Goal: Information Seeking & Learning: Find contact information

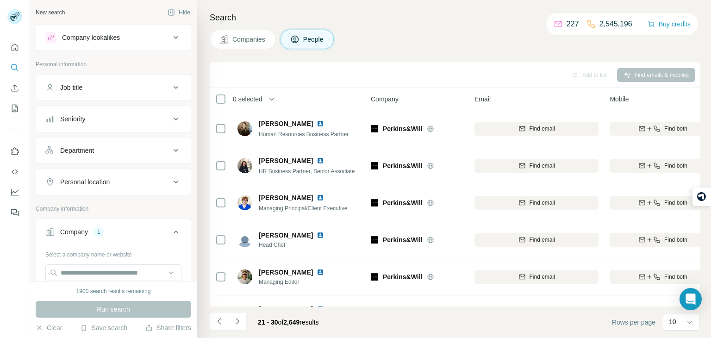
scroll to position [174, 6]
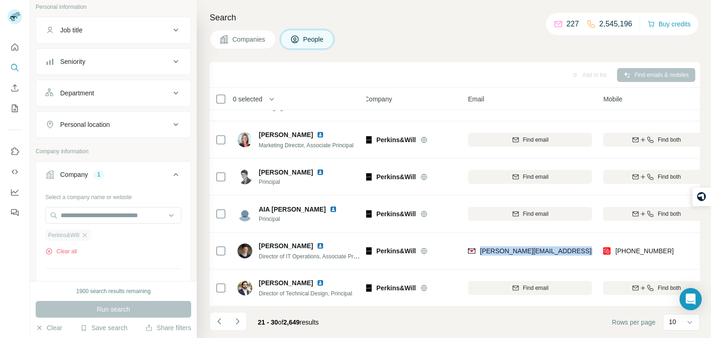
click at [91, 231] on div "Perkins&Will" at bounding box center [68, 235] width 46 height 11
click at [83, 237] on icon "button" at bounding box center [84, 235] width 7 height 7
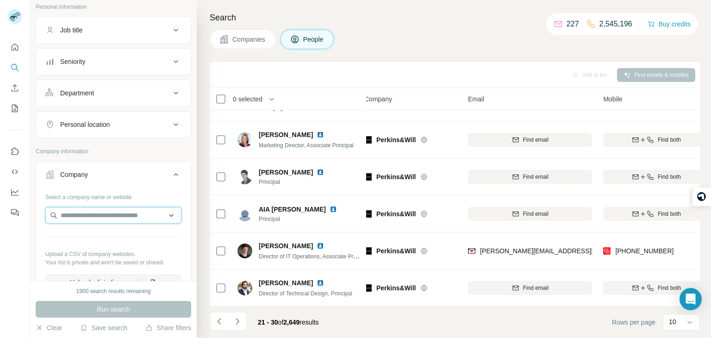
click at [84, 219] on input "text" at bounding box center [113, 215] width 136 height 17
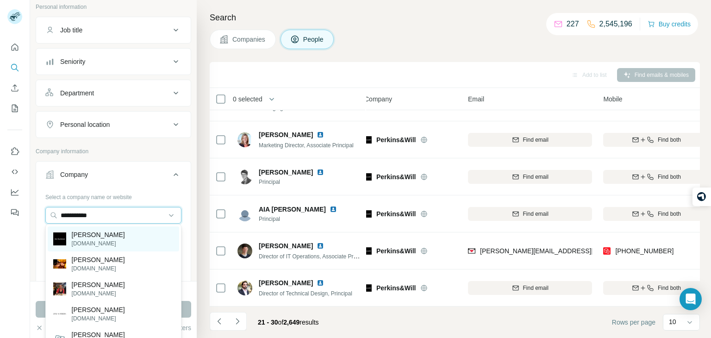
type input "**********"
click at [120, 236] on div "[PERSON_NAME] [DOMAIN_NAME]" at bounding box center [113, 238] width 131 height 25
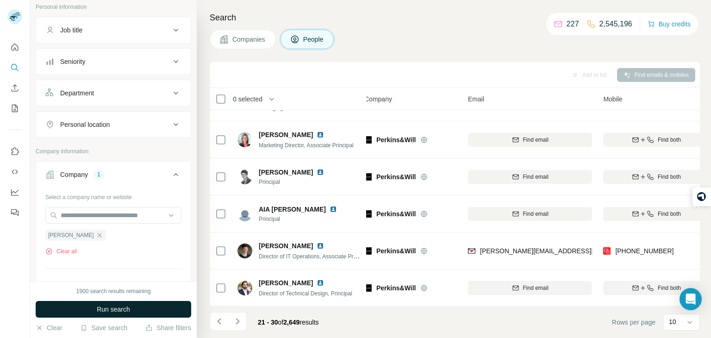
click at [119, 307] on span "Run search" at bounding box center [113, 309] width 33 height 9
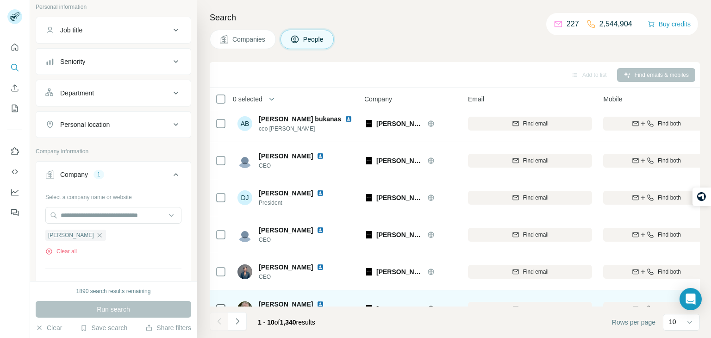
scroll to position [174, 6]
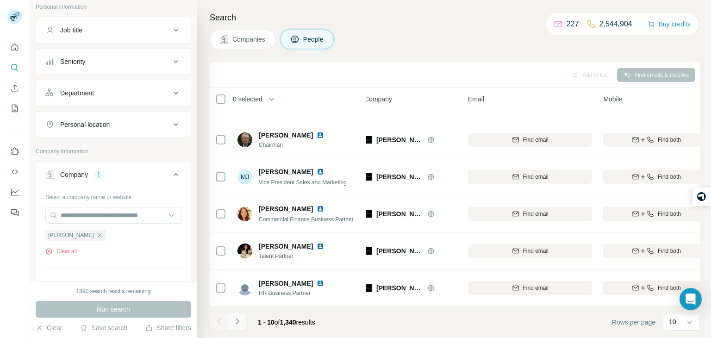
click at [240, 321] on icon "Navigate to next page" at bounding box center [237, 321] width 9 height 9
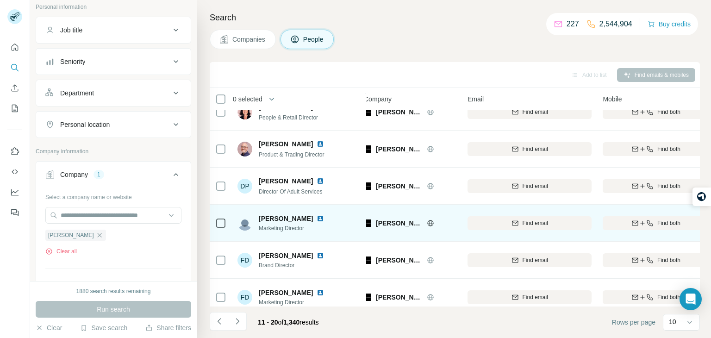
scroll to position [174, 7]
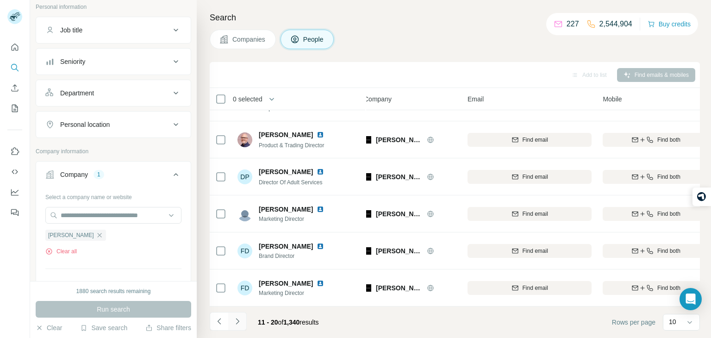
click at [239, 321] on icon "Navigate to next page" at bounding box center [237, 321] width 9 height 9
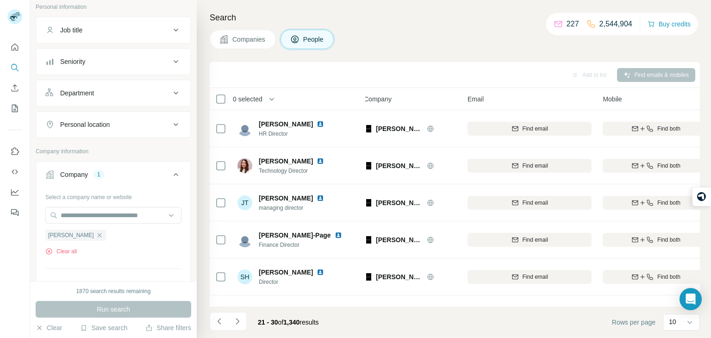
scroll to position [0, 7]
click at [222, 322] on icon "Navigate to previous page" at bounding box center [219, 321] width 9 height 9
click at [212, 319] on button "Navigate to previous page" at bounding box center [219, 321] width 19 height 19
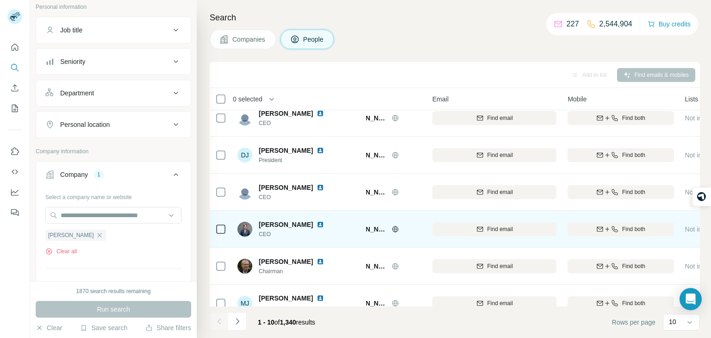
scroll to position [48, 42]
click at [604, 232] on icon "button" at bounding box center [607, 228] width 7 height 7
drag, startPoint x: 634, startPoint y: 230, endPoint x: 580, endPoint y: 236, distance: 54.5
click at [580, 236] on div "[PHONE_NUMBER]" at bounding box center [621, 228] width 106 height 25
copy span "[PHONE_NUMBER]"
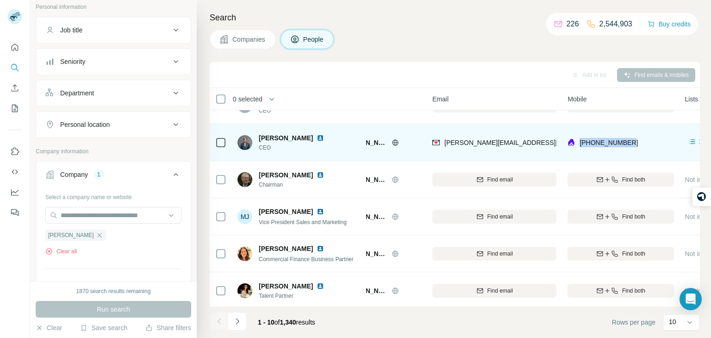
scroll to position [174, 42]
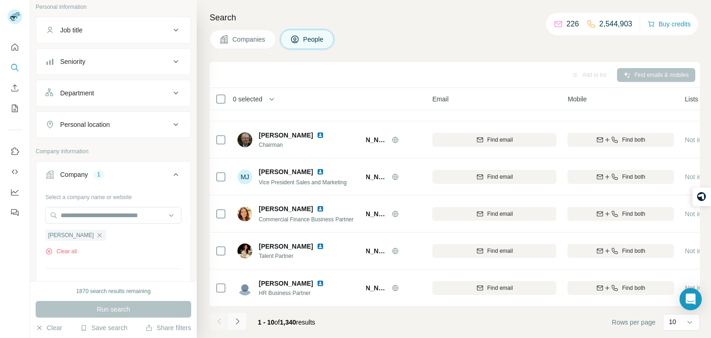
click at [239, 322] on icon "Navigate to next page" at bounding box center [237, 321] width 9 height 9
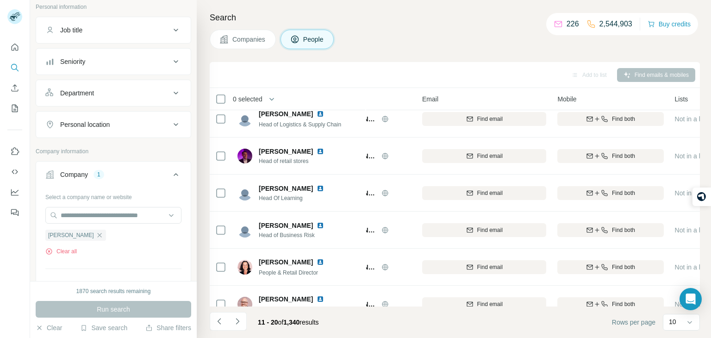
scroll to position [0, 52]
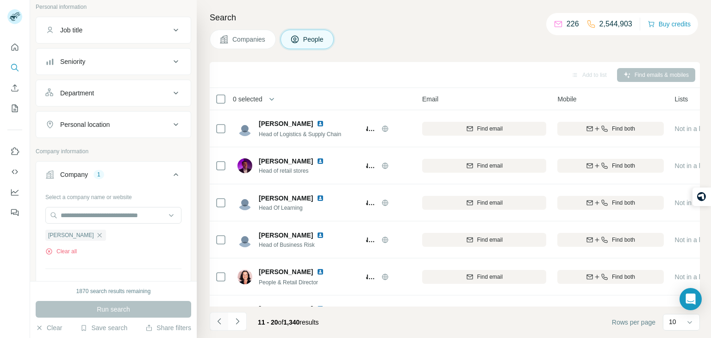
click at [217, 321] on icon "Navigate to previous page" at bounding box center [219, 321] width 9 height 9
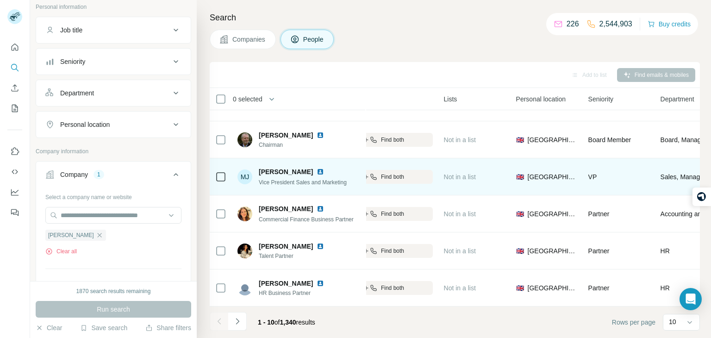
scroll to position [174, 283]
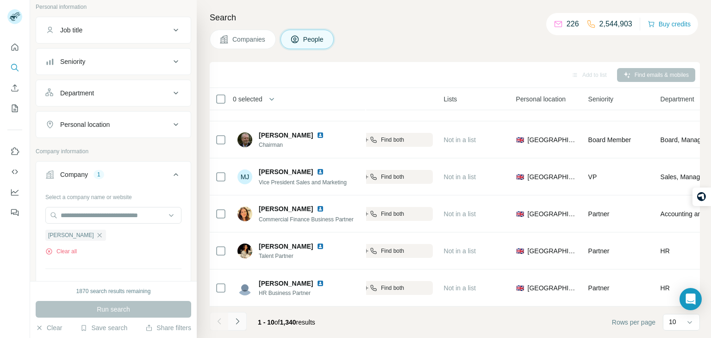
click at [240, 320] on icon "Navigate to next page" at bounding box center [237, 321] width 9 height 9
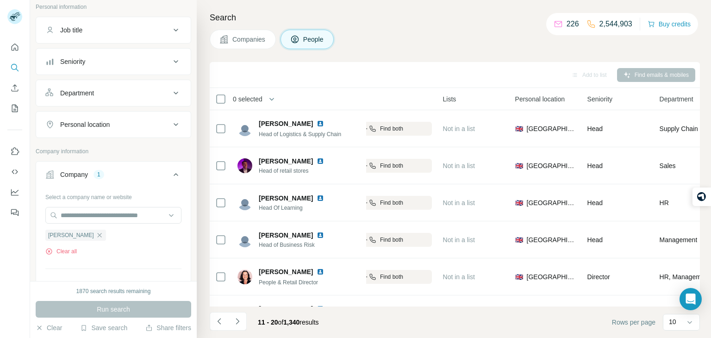
scroll to position [174, 285]
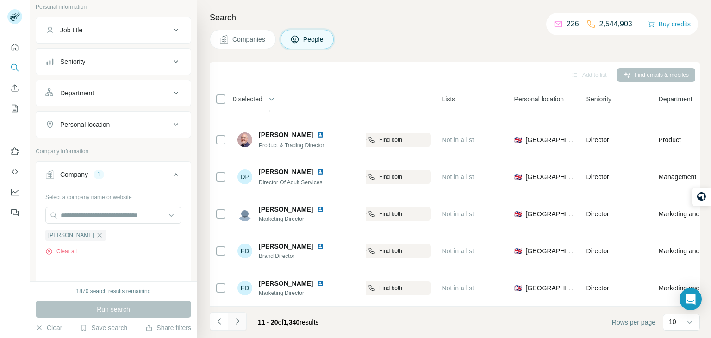
click at [237, 321] on icon "Navigate to next page" at bounding box center [237, 321] width 9 height 9
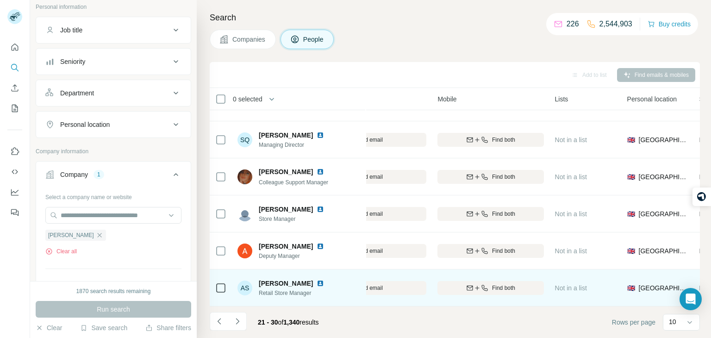
scroll to position [0, 172]
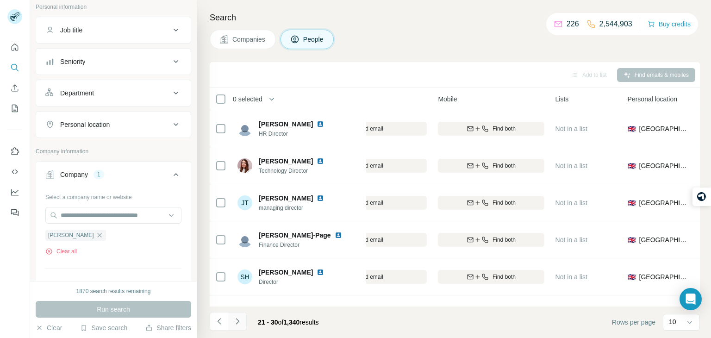
click at [236, 319] on icon "Navigate to next page" at bounding box center [237, 321] width 9 height 9
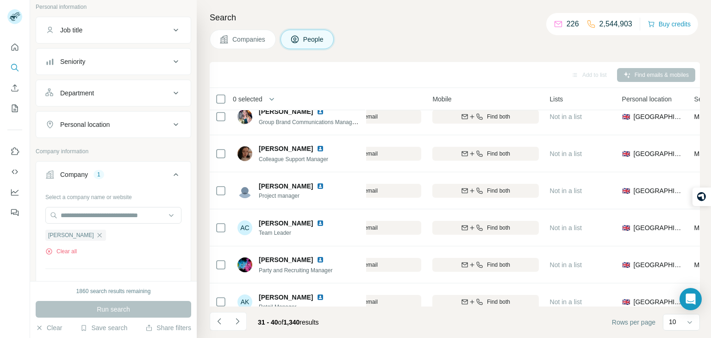
scroll to position [0, 177]
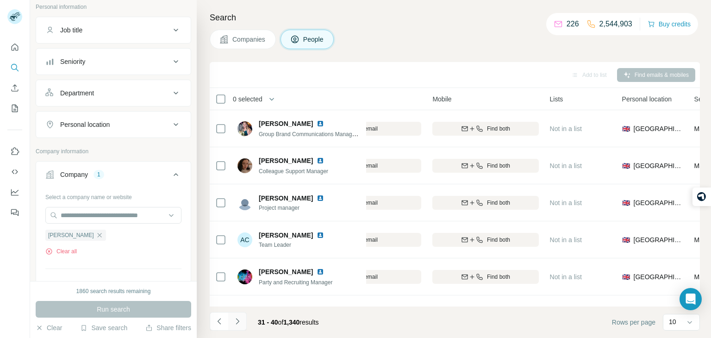
click at [238, 321] on icon "Navigate to next page" at bounding box center [237, 321] width 3 height 6
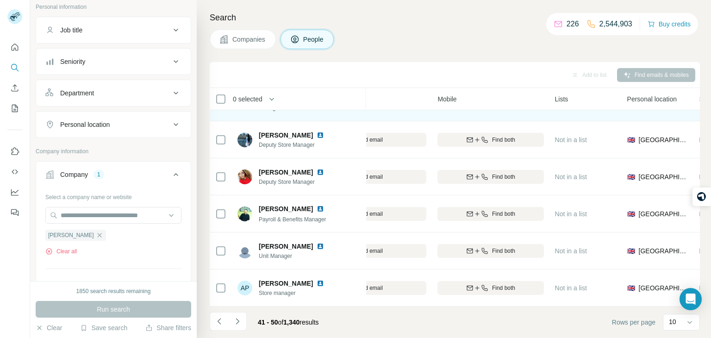
scroll to position [174, 173]
click at [238, 317] on icon "Navigate to next page" at bounding box center [237, 321] width 9 height 9
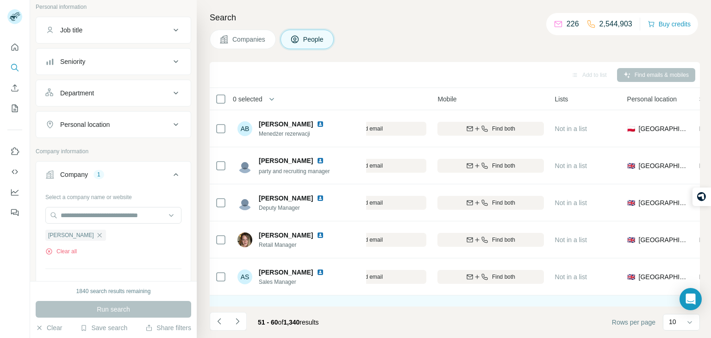
scroll to position [0, 172]
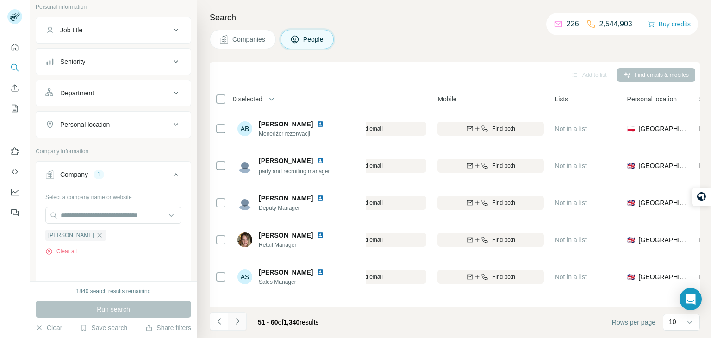
click at [242, 323] on button "Navigate to next page" at bounding box center [237, 321] width 19 height 19
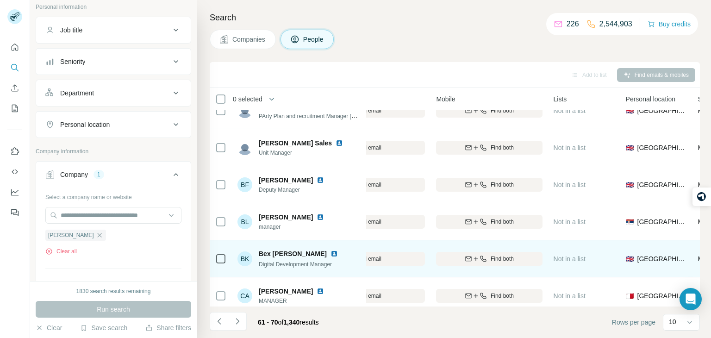
scroll to position [0, 174]
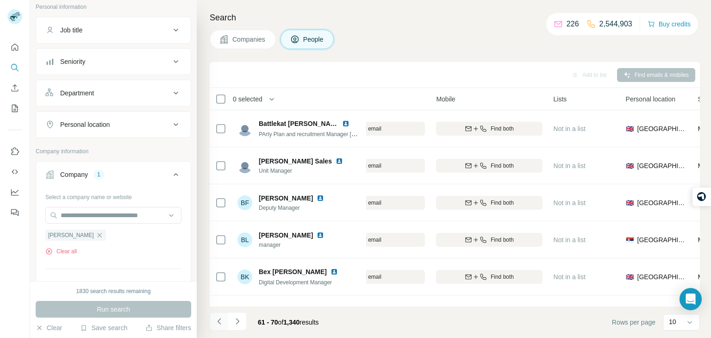
click at [222, 322] on icon "Navigate to previous page" at bounding box center [219, 321] width 9 height 9
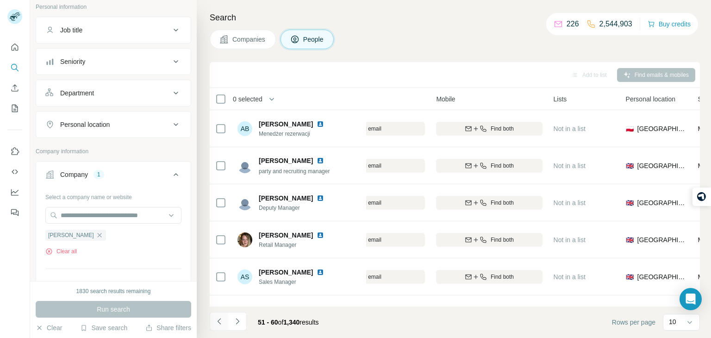
click at [222, 322] on icon "Navigate to previous page" at bounding box center [219, 321] width 9 height 9
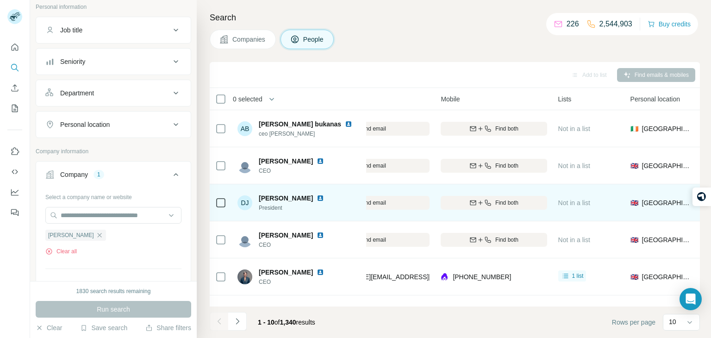
scroll to position [0, 169]
click at [496, 203] on span "Find both" at bounding box center [507, 203] width 23 height 8
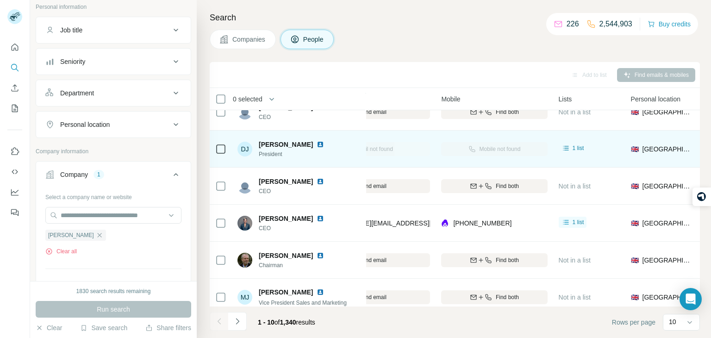
scroll to position [55, 169]
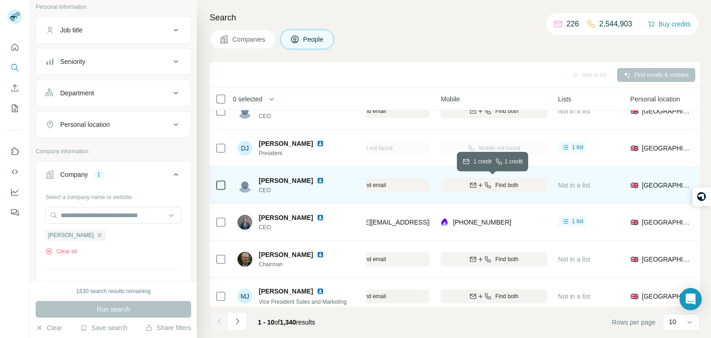
click at [507, 182] on span "Find both" at bounding box center [506, 185] width 23 height 8
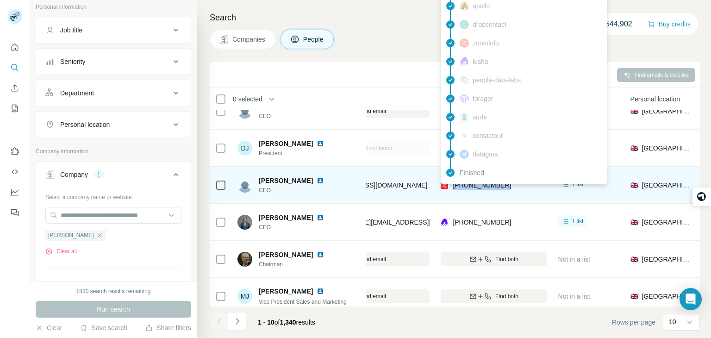
drag, startPoint x: 507, startPoint y: 182, endPoint x: 451, endPoint y: 188, distance: 56.3
click at [451, 188] on div "[PHONE_NUMBER]" at bounding box center [494, 184] width 106 height 25
copy span "[PHONE_NUMBER]"
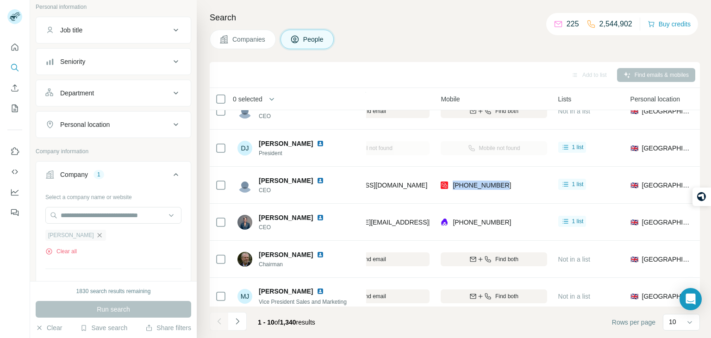
click at [96, 235] on icon "button" at bounding box center [99, 235] width 7 height 7
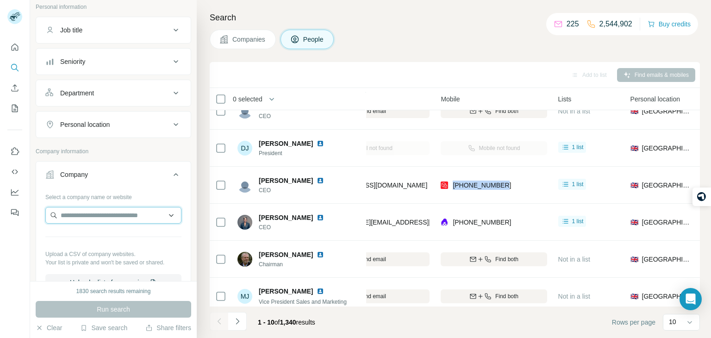
click at [90, 219] on input "text" at bounding box center [113, 215] width 136 height 17
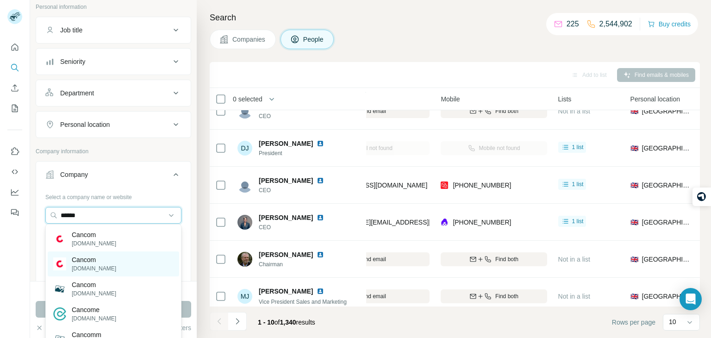
type input "******"
click at [101, 266] on p "[DOMAIN_NAME]" at bounding box center [94, 268] width 44 height 8
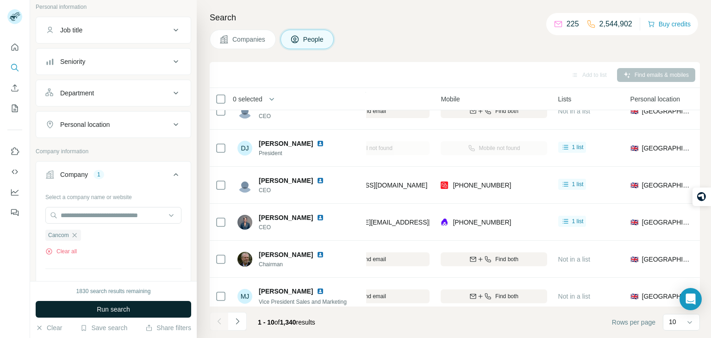
click at [109, 308] on span "Run search" at bounding box center [113, 309] width 33 height 9
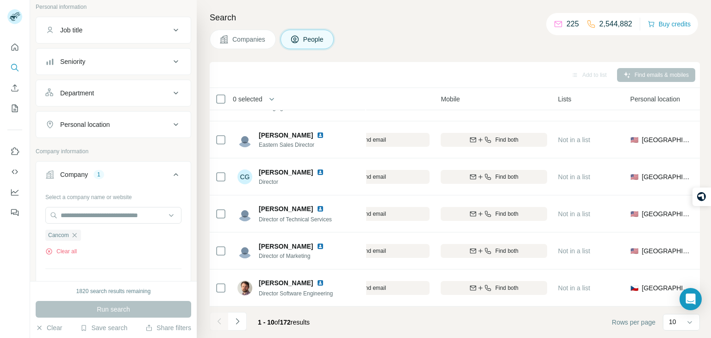
scroll to position [174, 169]
click at [231, 332] on li at bounding box center [237, 322] width 19 height 20
click at [235, 324] on icon "Navigate to next page" at bounding box center [237, 321] width 9 height 9
click at [237, 323] on icon "Navigate to next page" at bounding box center [237, 321] width 3 height 6
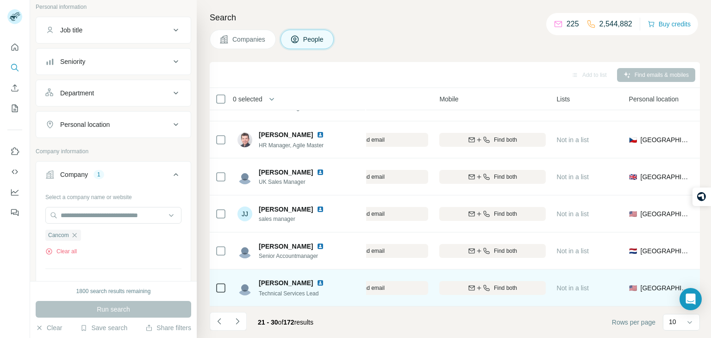
scroll to position [0, 170]
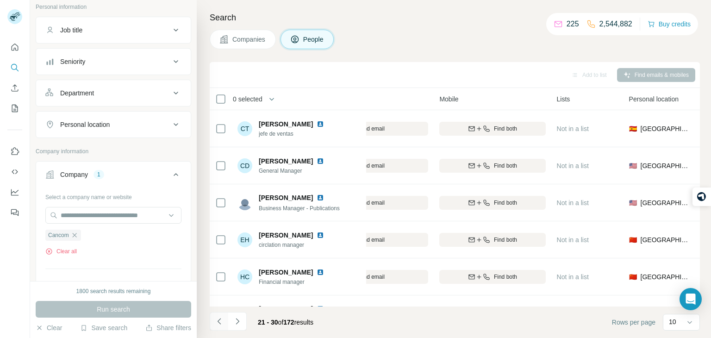
click at [222, 327] on button "Navigate to previous page" at bounding box center [219, 321] width 19 height 19
click at [62, 235] on span "Cancom" at bounding box center [58, 235] width 21 height 8
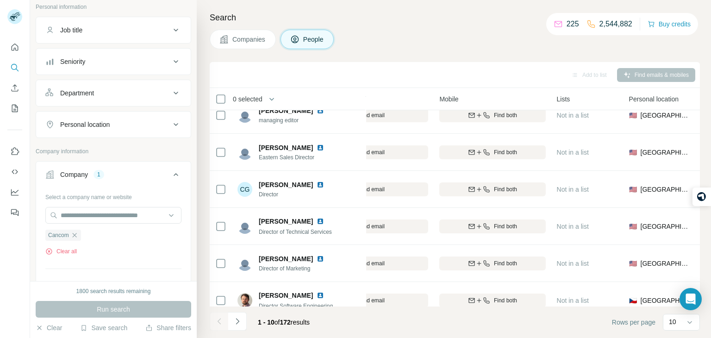
scroll to position [174, 170]
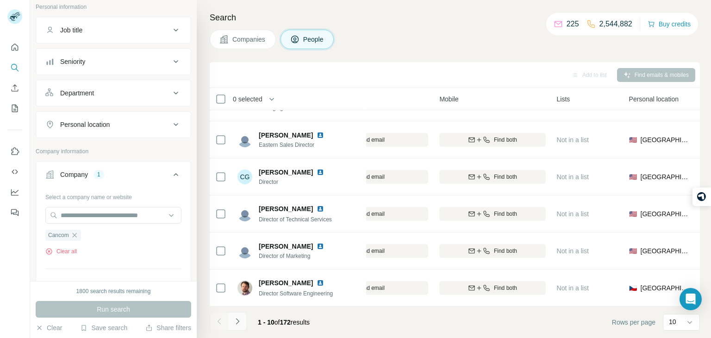
click at [237, 327] on button "Navigate to next page" at bounding box center [237, 321] width 19 height 19
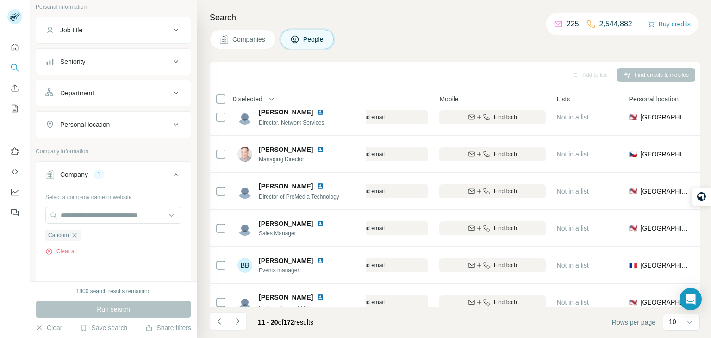
scroll to position [0, 170]
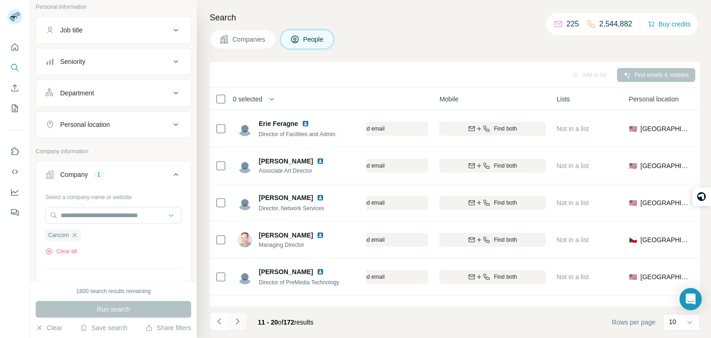
click at [245, 321] on button "Navigate to next page" at bounding box center [237, 321] width 19 height 19
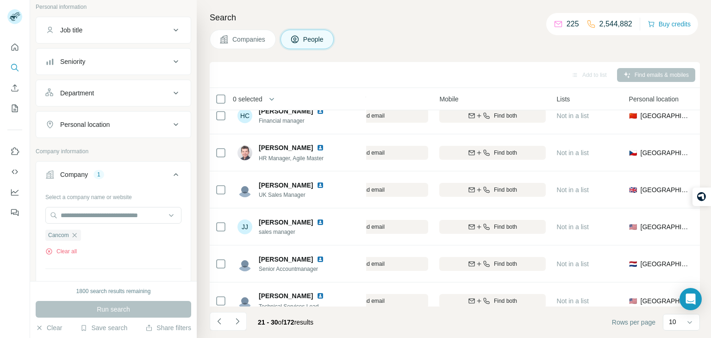
click at [544, 173] on td "Find both" at bounding box center [492, 189] width 117 height 37
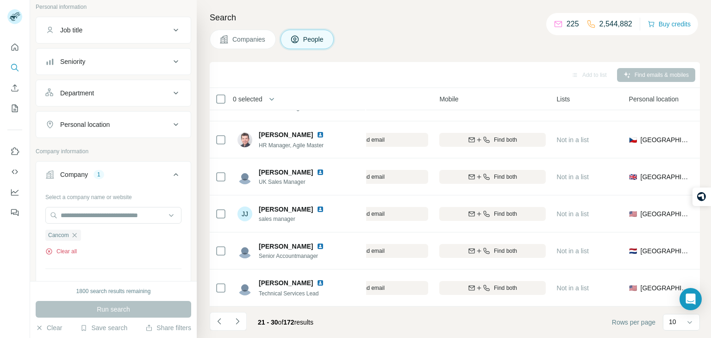
click at [47, 252] on icon "button" at bounding box center [48, 251] width 7 height 7
click at [17, 66] on icon "Search" at bounding box center [14, 67] width 6 height 6
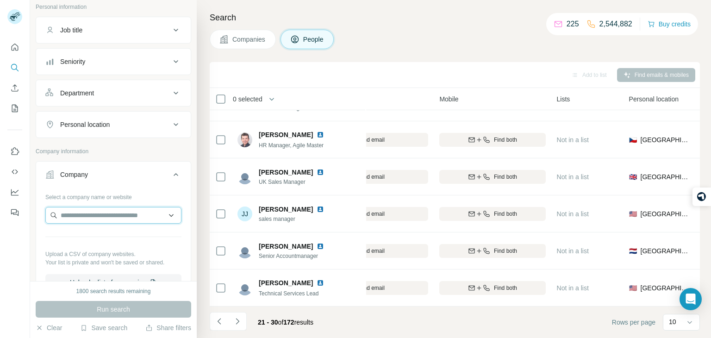
click at [108, 207] on input "text" at bounding box center [113, 215] width 136 height 17
paste input "**********"
type input "**********"
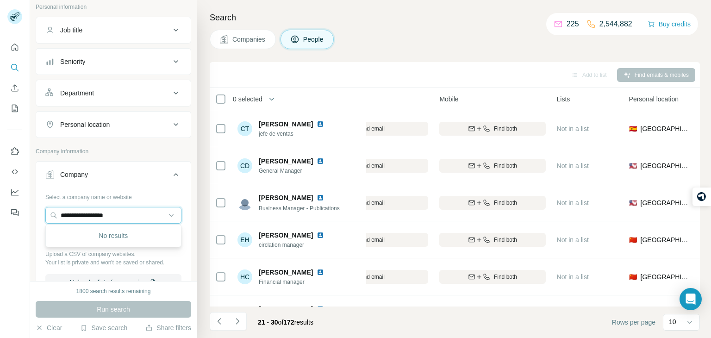
scroll to position [0, 171]
click at [309, 33] on button "People" at bounding box center [308, 39] width 54 height 19
click at [567, 25] on p "225" at bounding box center [573, 24] width 13 height 11
click at [46, 331] on button "Clear" at bounding box center [49, 327] width 26 height 9
click at [36, 329] on icon "button" at bounding box center [39, 327] width 7 height 7
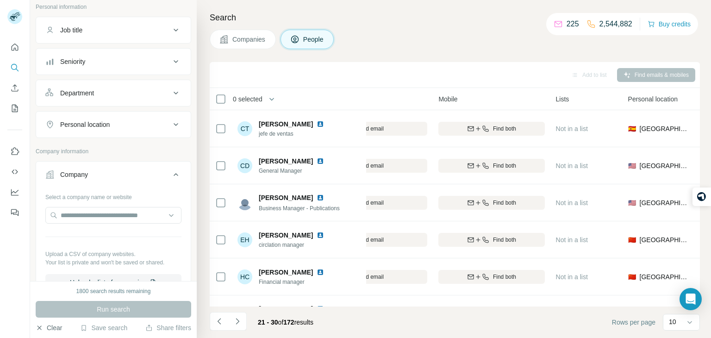
click at [39, 326] on icon "button" at bounding box center [39, 327] width 7 height 7
click at [16, 43] on icon "Quick start" at bounding box center [14, 47] width 9 height 9
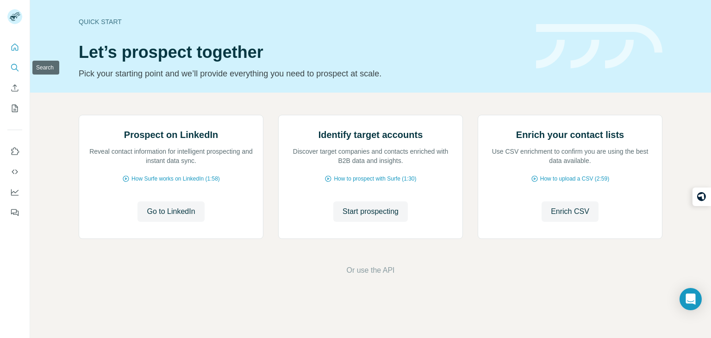
click at [15, 66] on icon "Search" at bounding box center [14, 67] width 9 height 9
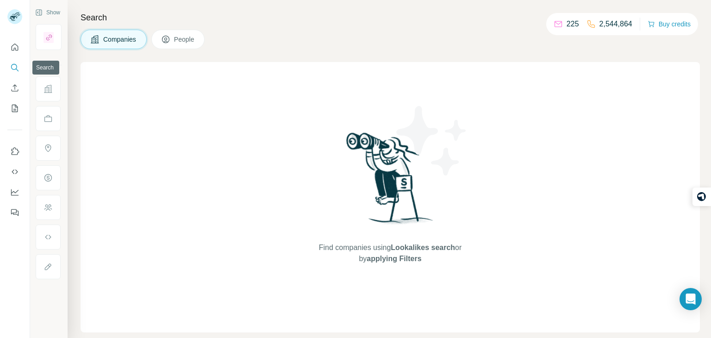
click at [166, 38] on icon at bounding box center [165, 39] width 9 height 9
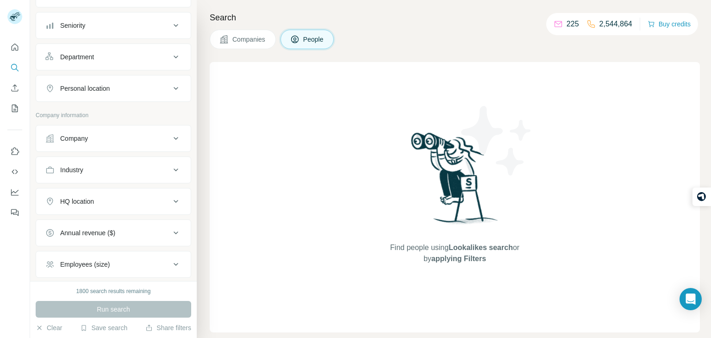
scroll to position [100, 0]
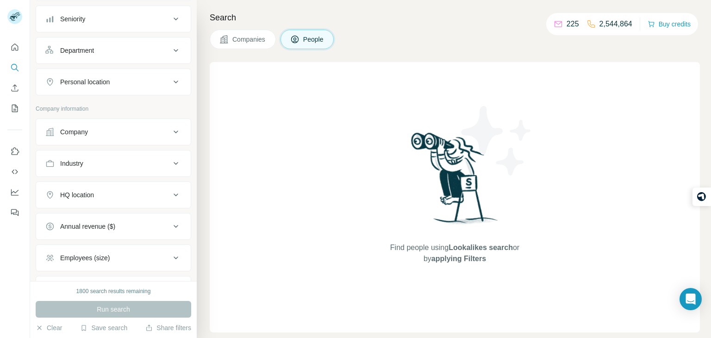
click at [95, 129] on div "Company" at bounding box center [107, 131] width 125 height 9
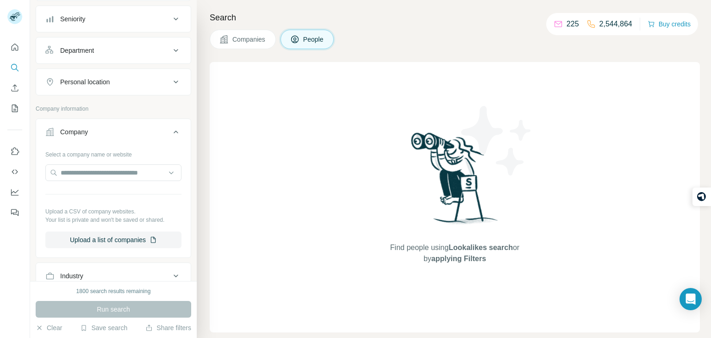
click at [95, 129] on div "Company" at bounding box center [107, 131] width 125 height 9
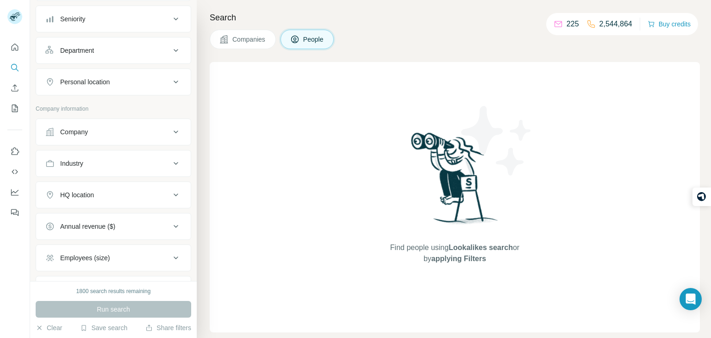
click at [95, 129] on div "Company" at bounding box center [107, 131] width 125 height 9
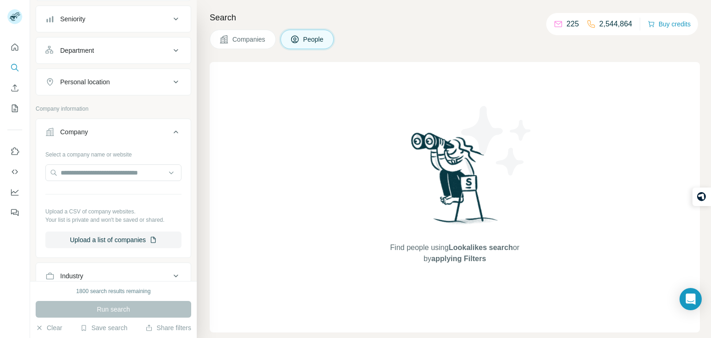
click at [182, 131] on button "Company" at bounding box center [113, 134] width 155 height 26
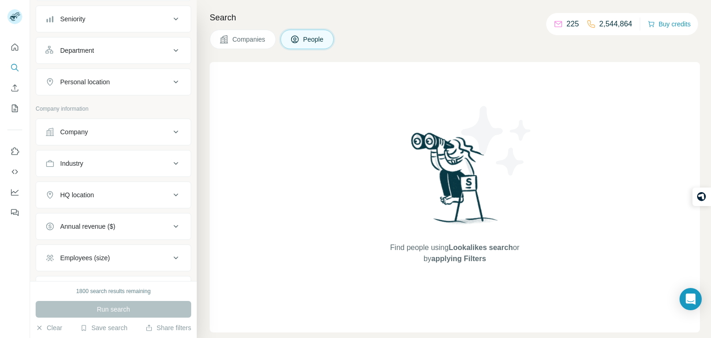
scroll to position [177, 0]
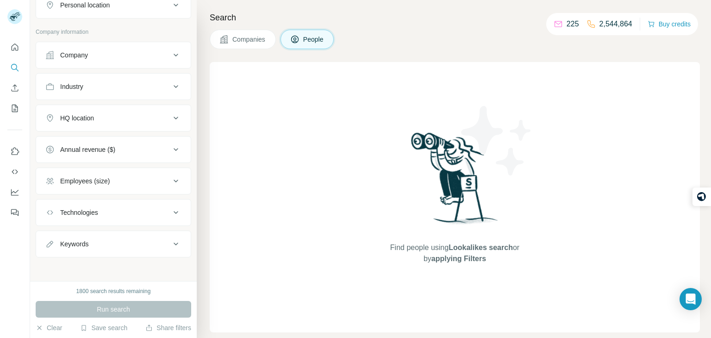
click at [151, 216] on button "Technologies" at bounding box center [113, 212] width 155 height 22
click at [151, 216] on button "Technologies" at bounding box center [113, 214] width 155 height 26
click at [145, 177] on div "Employees (size)" at bounding box center [107, 180] width 125 height 9
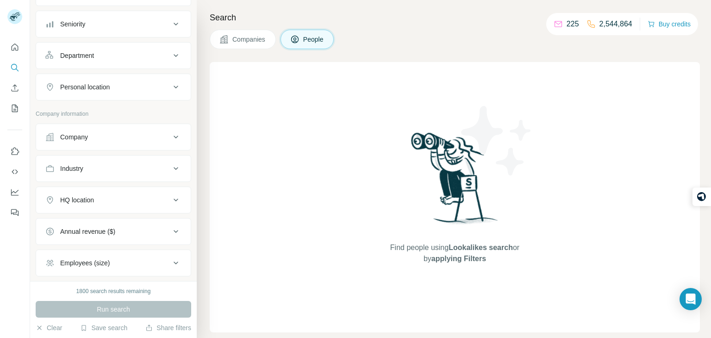
scroll to position [0, 0]
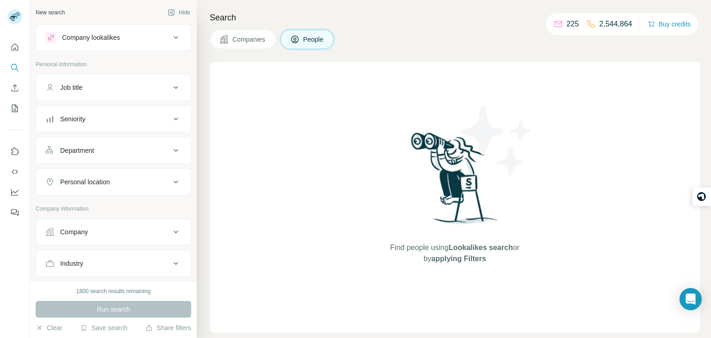
click at [147, 245] on ul "Company Industry HQ location Annual revenue ($) Employees (size) Technologies K…" at bounding box center [114, 327] width 156 height 216
click at [168, 42] on div "Company lookalikes" at bounding box center [107, 37] width 125 height 11
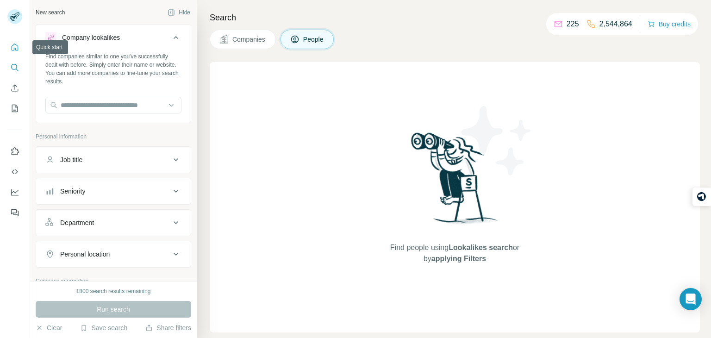
click at [11, 52] on button "Quick start" at bounding box center [14, 47] width 15 height 17
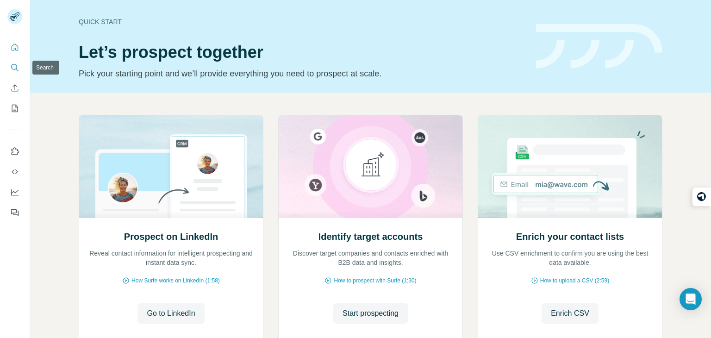
click at [16, 72] on button "Search" at bounding box center [14, 67] width 15 height 17
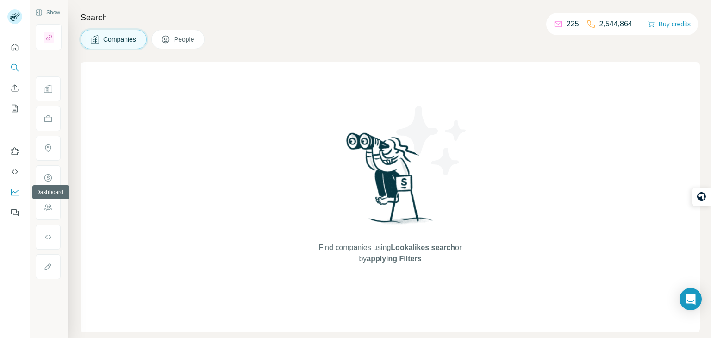
click at [16, 188] on icon "Dashboard" at bounding box center [14, 192] width 9 height 9
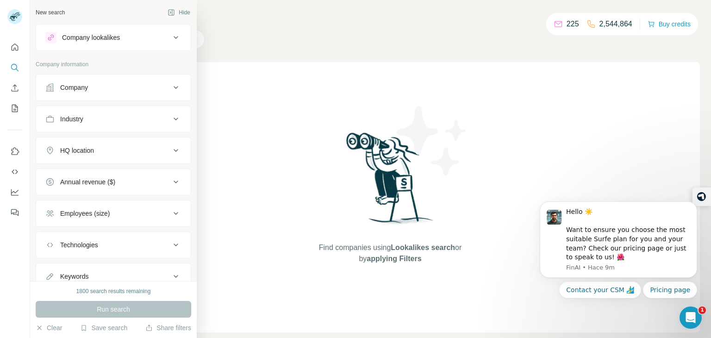
click at [98, 83] on div "Company" at bounding box center [107, 87] width 125 height 9
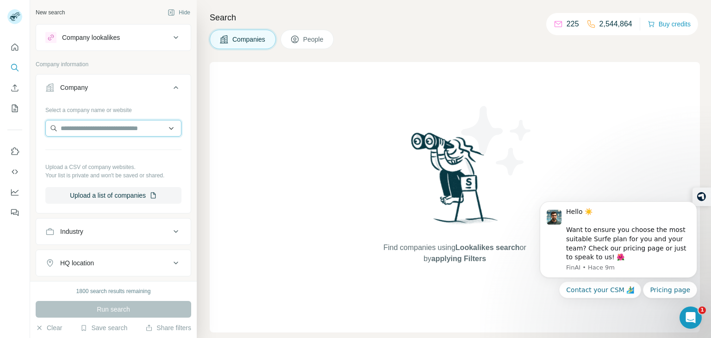
click at [77, 121] on input "text" at bounding box center [113, 128] width 136 height 17
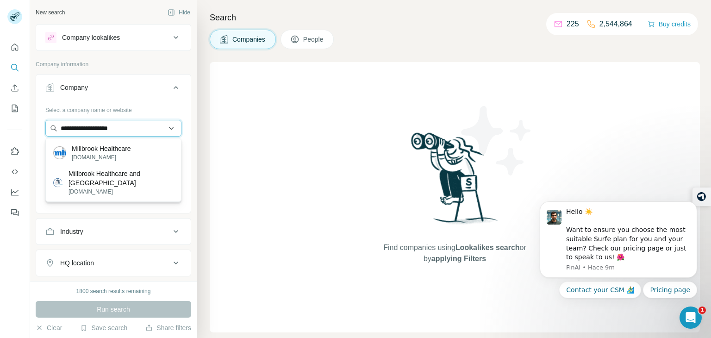
type input "**********"
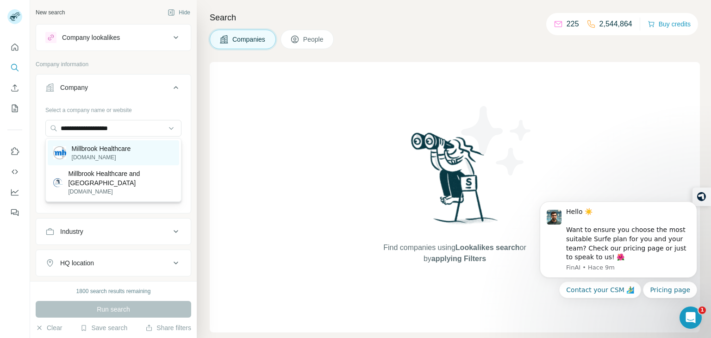
click at [88, 147] on p "Millbrook Healthcare" at bounding box center [101, 148] width 59 height 9
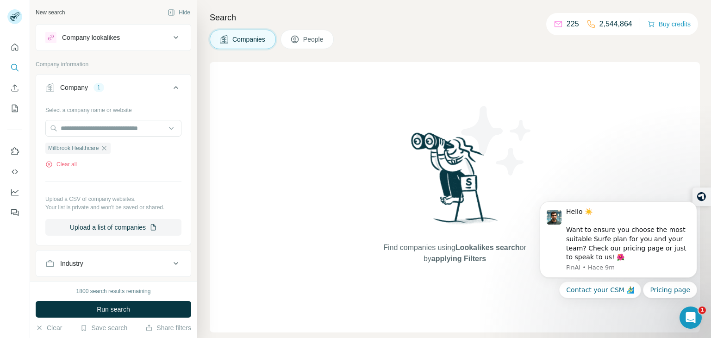
click at [88, 147] on span "Millbrook Healthcare" at bounding box center [73, 148] width 50 height 8
click at [118, 307] on span "Run search" at bounding box center [113, 309] width 33 height 9
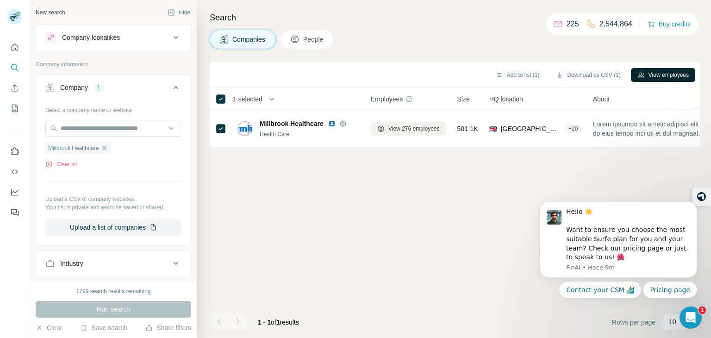
click at [652, 74] on button "View employees" at bounding box center [663, 75] width 64 height 14
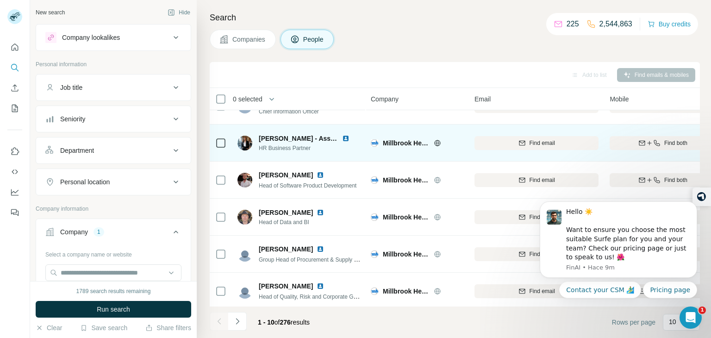
scroll to position [61, 0]
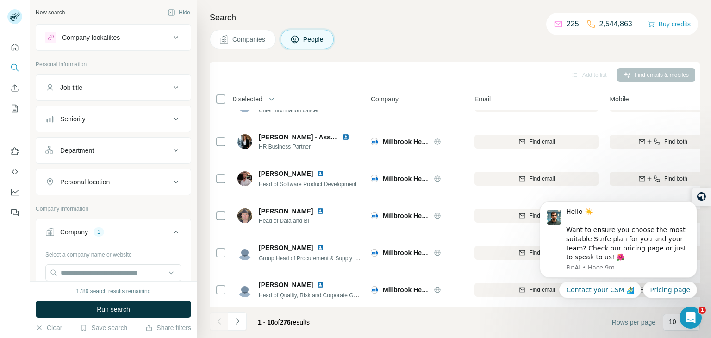
click at [631, 177] on body "Hello ☀️ Want to ensure you choose the most suitable Surfe plan for you and you…" at bounding box center [619, 242] width 178 height 134
click at [638, 177] on body "Hello ☀️ Want to ensure you choose the most suitable Surfe plan for you and you…" at bounding box center [619, 242] width 178 height 134
click at [692, 323] on icon "Abrir Intercom Messenger" at bounding box center [690, 317] width 15 height 15
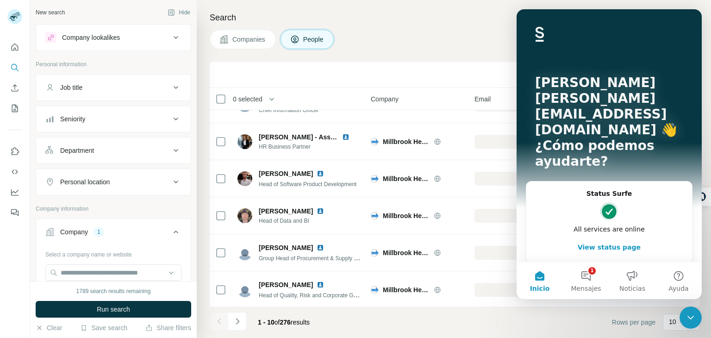
scroll to position [0, 0]
click at [690, 315] on icon "Cerrar Intercom Messenger" at bounding box center [690, 317] width 11 height 11
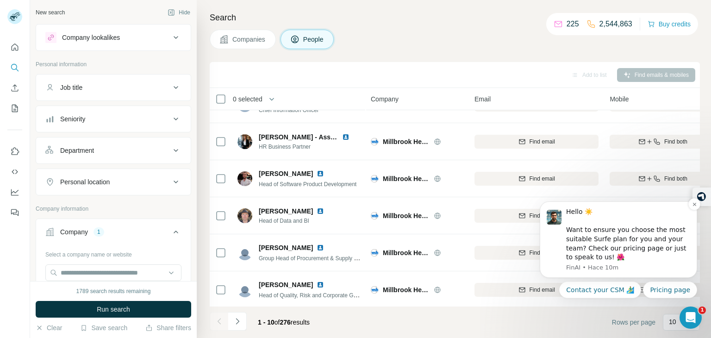
click at [619, 269] on p "FinAI • Hace 10m" at bounding box center [628, 267] width 124 height 8
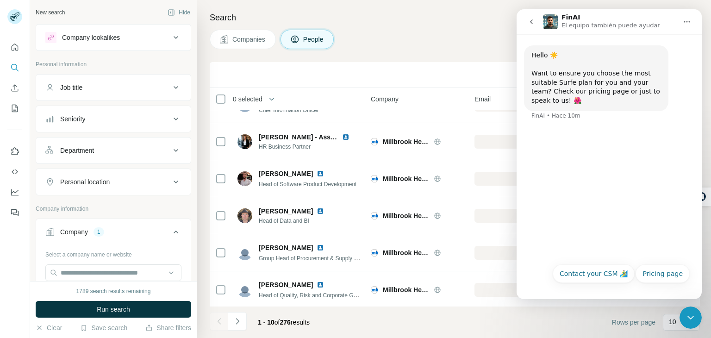
click at [531, 24] on icon "go back" at bounding box center [531, 21] width 7 height 7
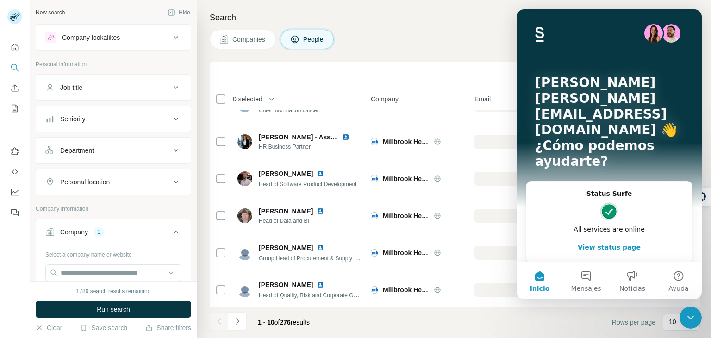
click at [695, 318] on icon "Cerrar Intercom Messenger" at bounding box center [690, 317] width 11 height 11
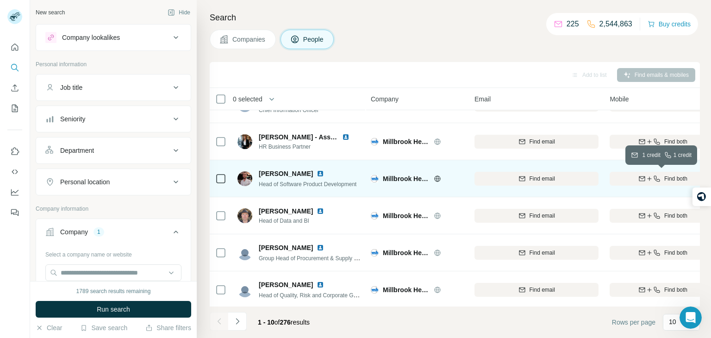
click at [639, 179] on icon "button" at bounding box center [642, 178] width 6 height 5
click at [600, 190] on td "Finding email" at bounding box center [536, 178] width 135 height 37
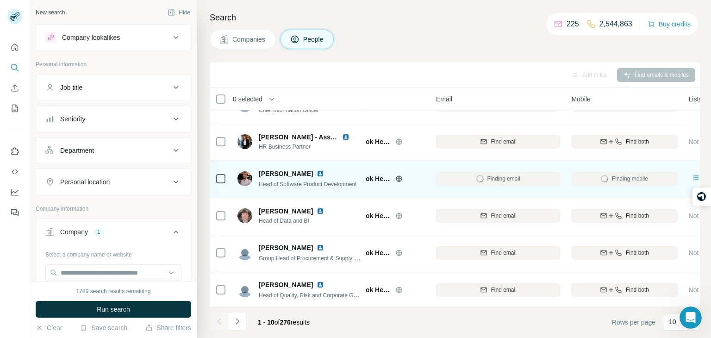
scroll to position [61, 56]
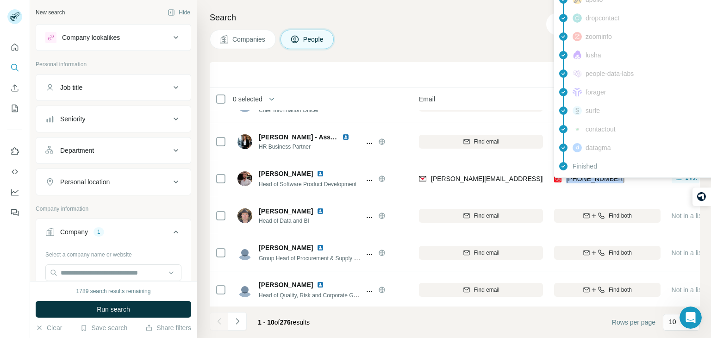
drag, startPoint x: 624, startPoint y: 184, endPoint x: 566, endPoint y: 180, distance: 58.5
click at [566, 180] on div "[PHONE_NUMBER]" at bounding box center [607, 178] width 106 height 25
copy span "[PHONE_NUMBER]"
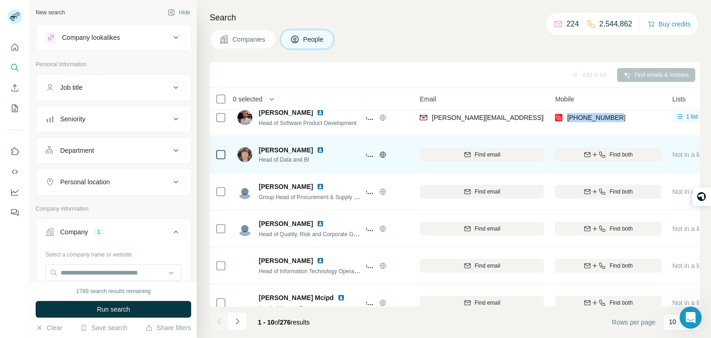
scroll to position [119, 54]
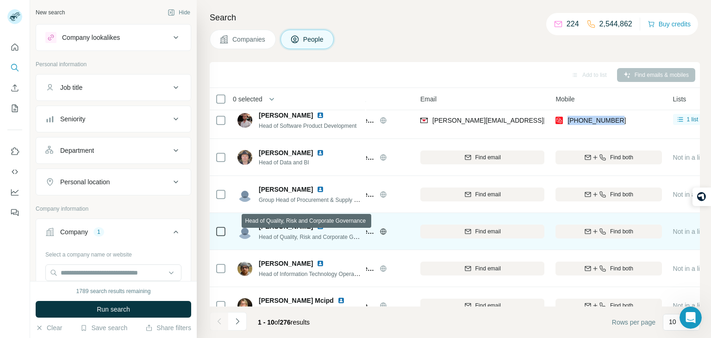
click at [342, 237] on span "Head of Quality, Risk and Corporate Governance" at bounding box center [319, 236] width 121 height 7
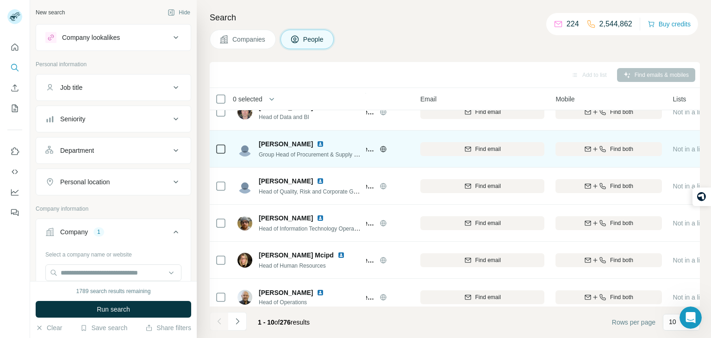
scroll to position [174, 54]
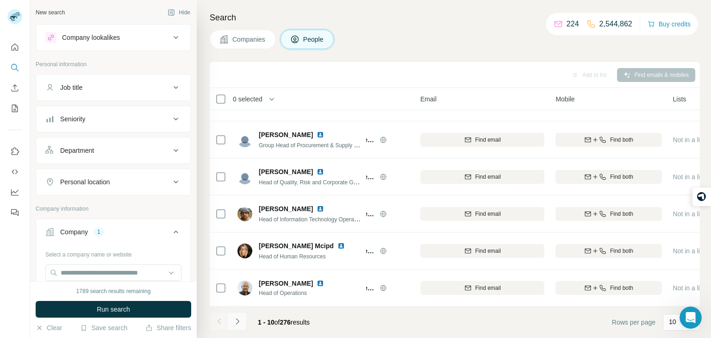
click at [234, 319] on icon "Navigate to next page" at bounding box center [237, 321] width 9 height 9
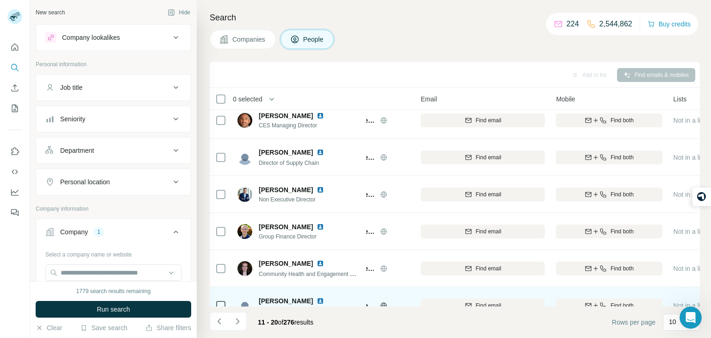
scroll to position [174, 54]
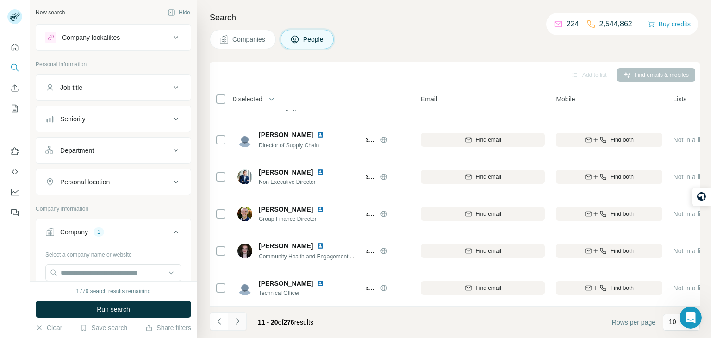
click at [239, 322] on icon "Navigate to next page" at bounding box center [237, 321] width 9 height 9
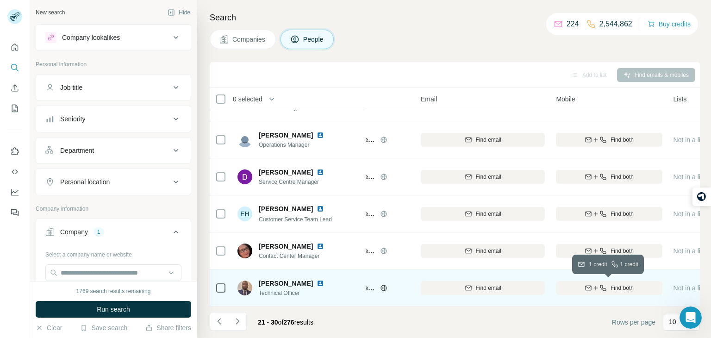
click at [629, 289] on span "Find both" at bounding box center [622, 288] width 23 height 8
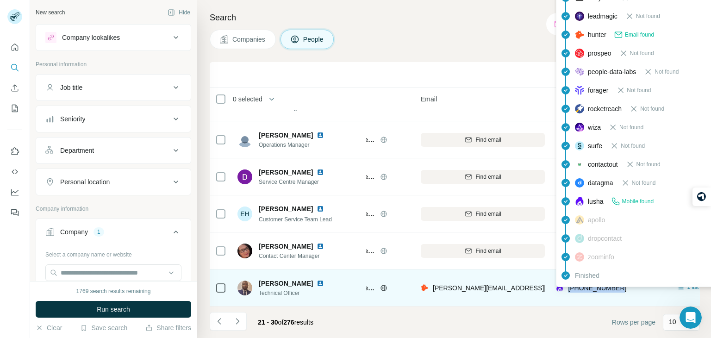
drag, startPoint x: 626, startPoint y: 285, endPoint x: 568, endPoint y: 289, distance: 58.5
click at [568, 289] on div "[PHONE_NUMBER]" at bounding box center [609, 287] width 106 height 25
copy span "[PHONE_NUMBER]"
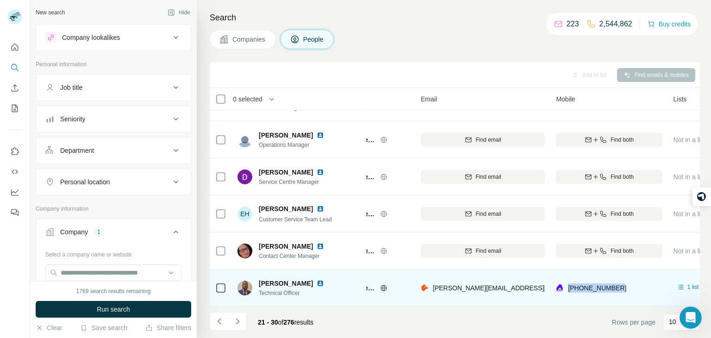
click at [388, 294] on div "Millbrook Healthcare" at bounding box center [363, 287] width 93 height 25
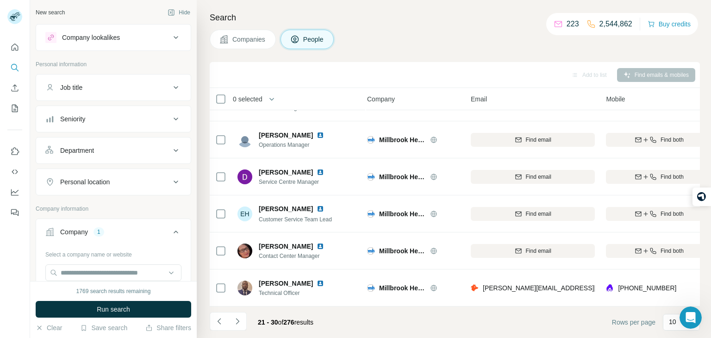
scroll to position [174, 0]
click at [220, 323] on icon "Navigate to previous page" at bounding box center [219, 321] width 9 height 9
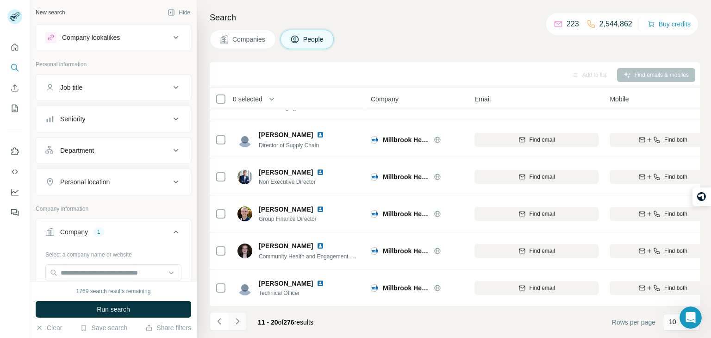
click at [238, 325] on icon "Navigate to next page" at bounding box center [237, 321] width 9 height 9
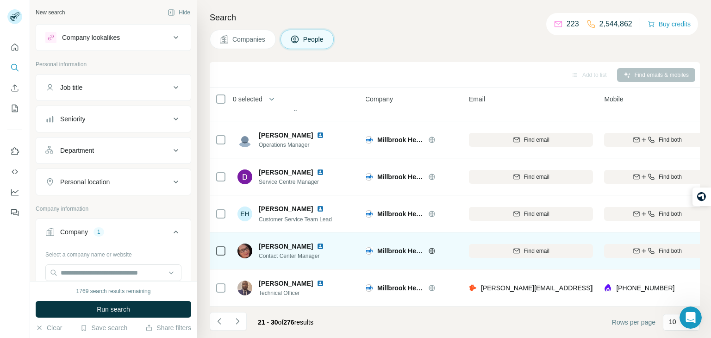
scroll to position [174, 6]
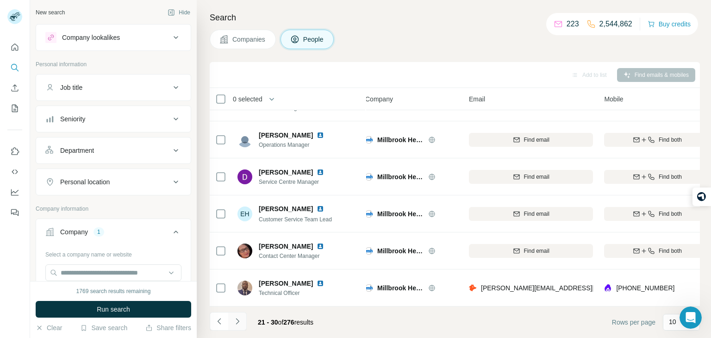
click at [238, 326] on button "Navigate to next page" at bounding box center [237, 321] width 19 height 19
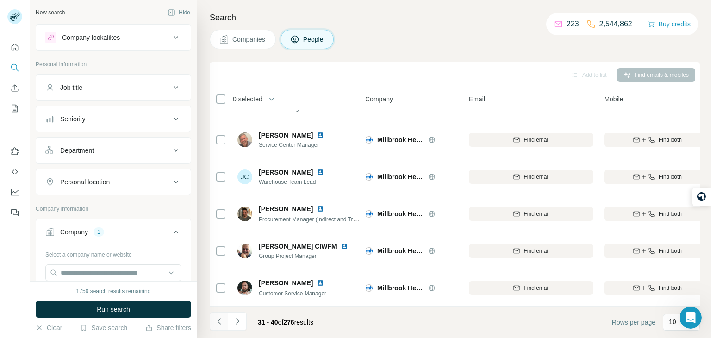
click at [219, 323] on icon "Navigate to previous page" at bounding box center [219, 321] width 9 height 9
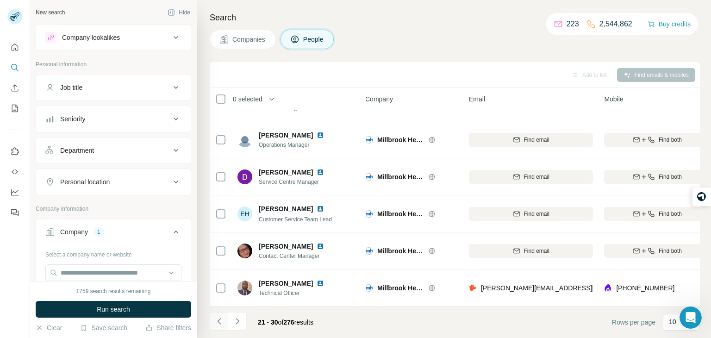
click at [219, 323] on icon "Navigate to previous page" at bounding box center [219, 321] width 9 height 9
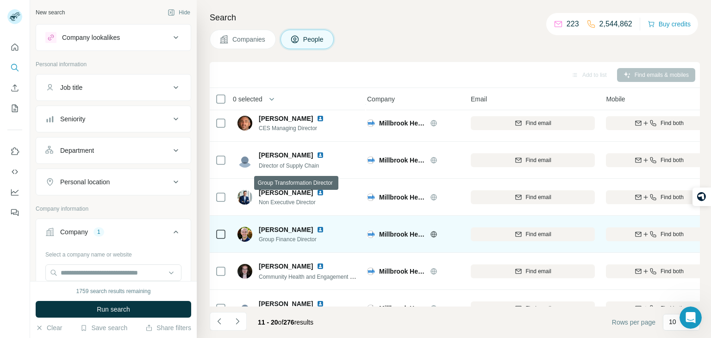
scroll to position [174, 4]
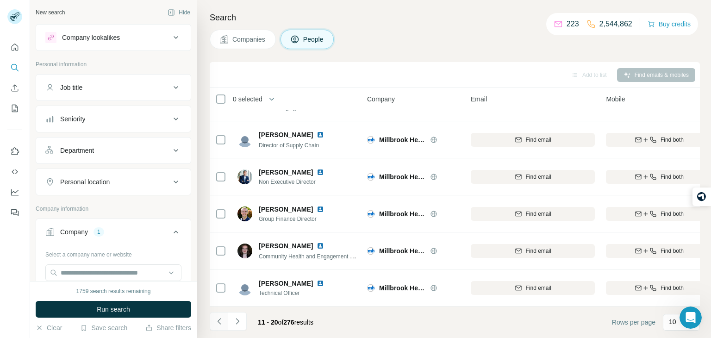
click at [216, 319] on icon "Navigate to previous page" at bounding box center [219, 321] width 9 height 9
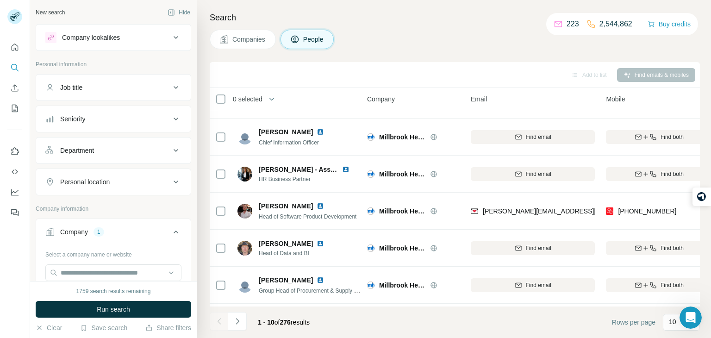
scroll to position [0, 4]
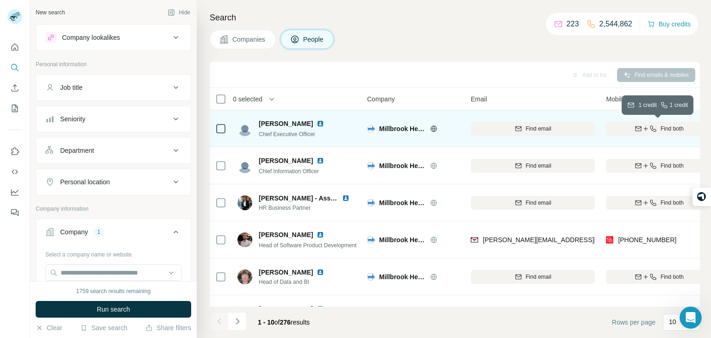
click at [655, 130] on div "Find both" at bounding box center [659, 129] width 106 height 8
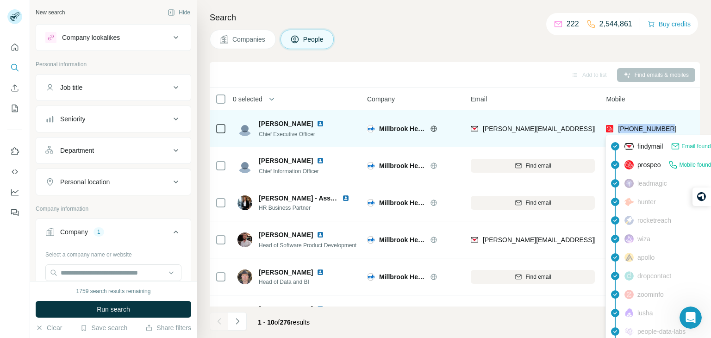
drag, startPoint x: 673, startPoint y: 127, endPoint x: 618, endPoint y: 126, distance: 54.6
click at [618, 126] on div "[PHONE_NUMBER]" at bounding box center [659, 128] width 106 height 25
copy span "[PHONE_NUMBER]"
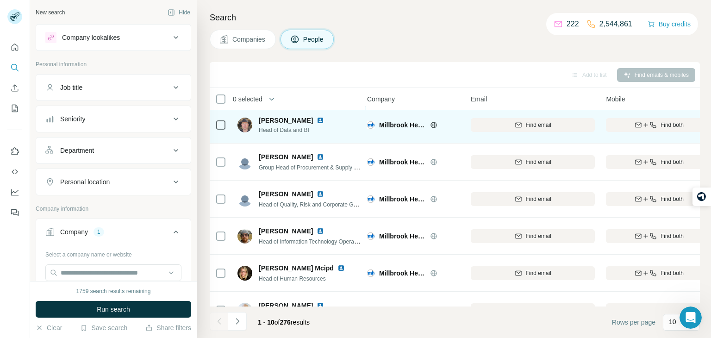
scroll to position [174, 4]
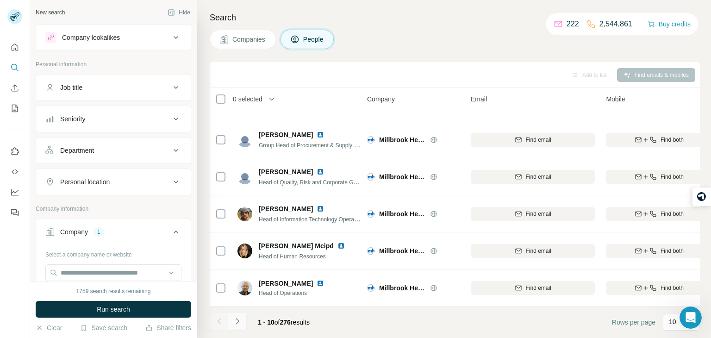
click at [238, 322] on icon "Navigate to next page" at bounding box center [237, 321] width 9 height 9
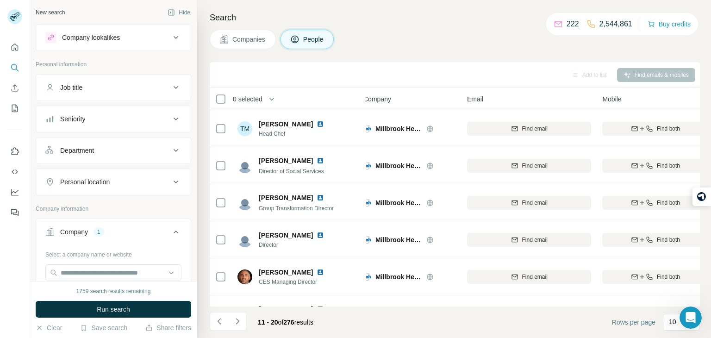
scroll to position [174, 7]
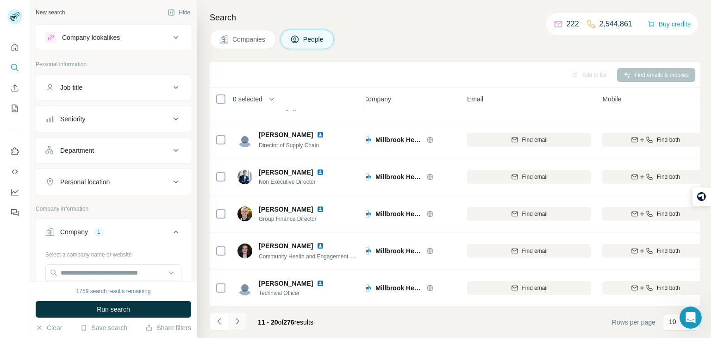
click at [237, 319] on icon "Navigate to next page" at bounding box center [237, 321] width 9 height 9
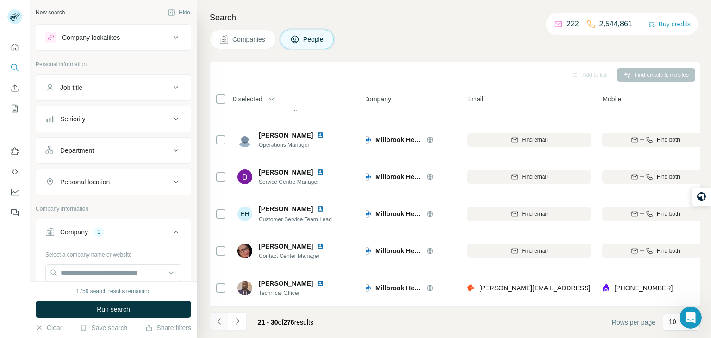
click at [215, 325] on icon "Navigate to previous page" at bounding box center [219, 321] width 9 height 9
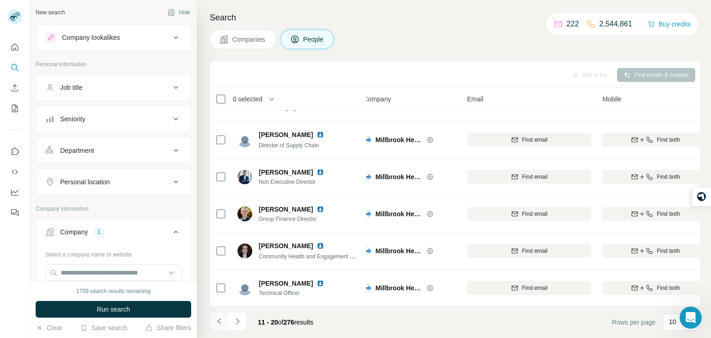
click at [215, 325] on icon "Navigate to previous page" at bounding box center [219, 321] width 9 height 9
click at [215, 325] on div at bounding box center [219, 321] width 19 height 19
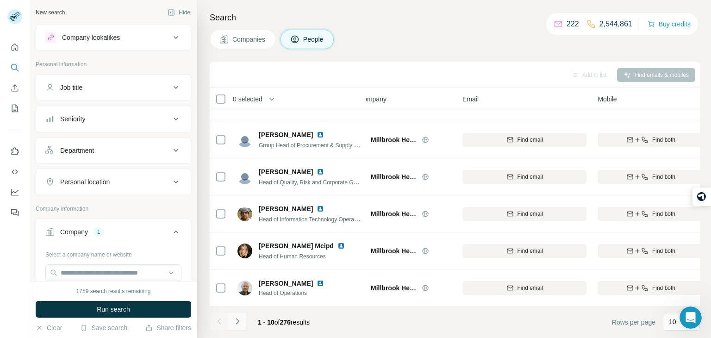
click at [241, 321] on icon "Navigate to next page" at bounding box center [237, 321] width 9 height 9
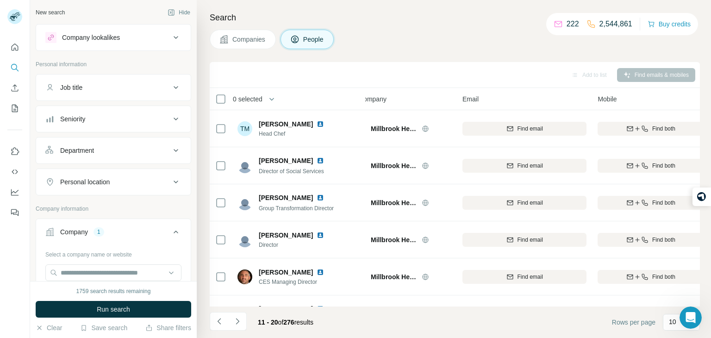
scroll to position [174, 13]
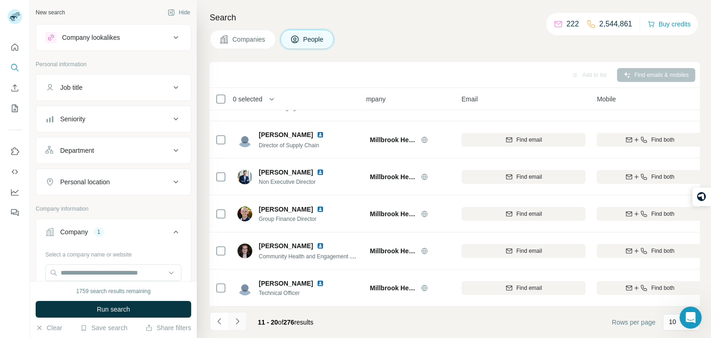
click at [233, 325] on icon "Navigate to next page" at bounding box center [237, 321] width 9 height 9
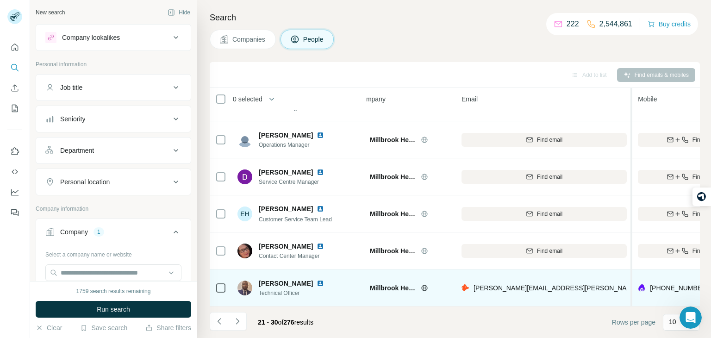
drag, startPoint x: 589, startPoint y: 282, endPoint x: 632, endPoint y: 283, distance: 43.1
click at [632, 283] on table "0 selected People Company Email Mobile Lists Personal location Seniority Depart…" at bounding box center [669, 110] width 945 height 393
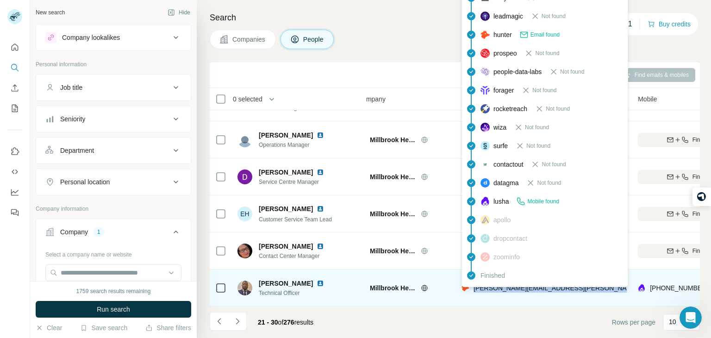
drag, startPoint x: 620, startPoint y: 288, endPoint x: 473, endPoint y: 288, distance: 147.7
click at [473, 288] on div "[PERSON_NAME][EMAIL_ADDRESS][PERSON_NAME][DOMAIN_NAME]" at bounding box center [544, 287] width 165 height 25
copy span "[PERSON_NAME][EMAIL_ADDRESS][PERSON_NAME][DOMAIN_NAME]"
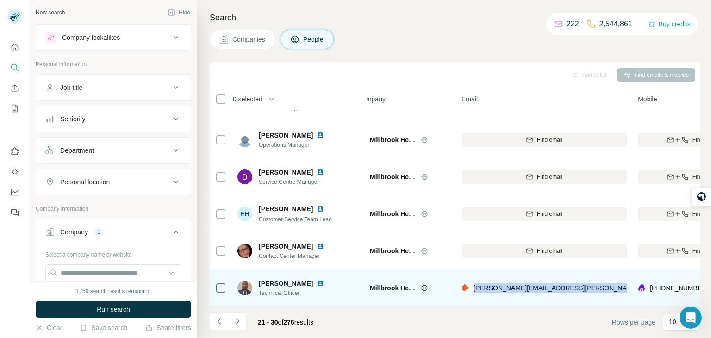
click at [605, 277] on div "[PERSON_NAME][EMAIL_ADDRESS][PERSON_NAME][DOMAIN_NAME]" at bounding box center [544, 287] width 165 height 25
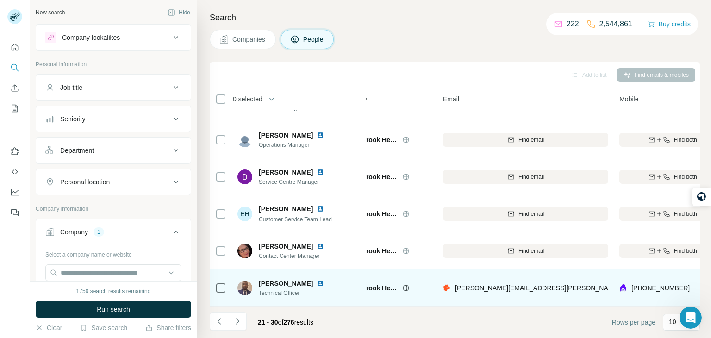
scroll to position [174, 50]
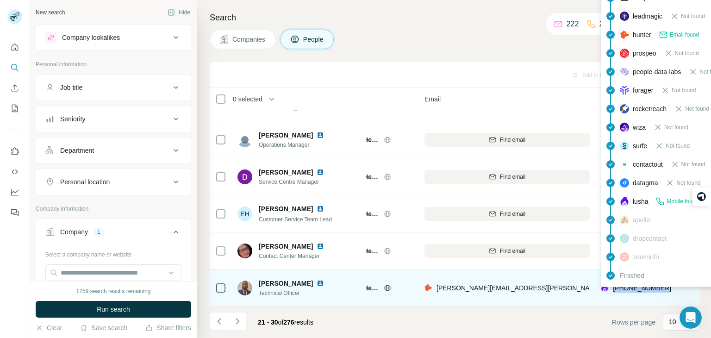
drag, startPoint x: 676, startPoint y: 288, endPoint x: 614, endPoint y: 288, distance: 62.1
click at [614, 288] on div "[PHONE_NUMBER]" at bounding box center [654, 287] width 106 height 25
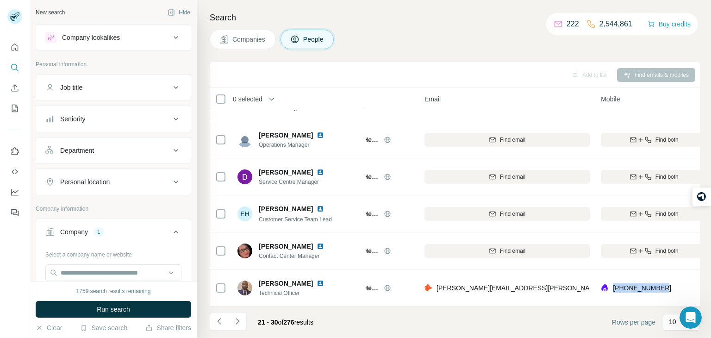
copy span "[PHONE_NUMBER]"
click at [215, 319] on icon "Navigate to previous page" at bounding box center [219, 321] width 9 height 9
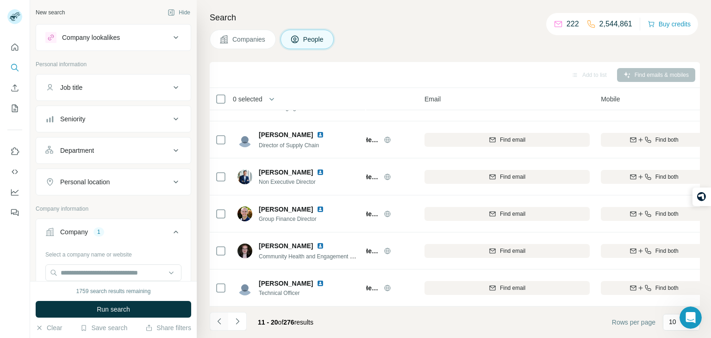
click at [215, 319] on icon "Navigate to previous page" at bounding box center [219, 321] width 9 height 9
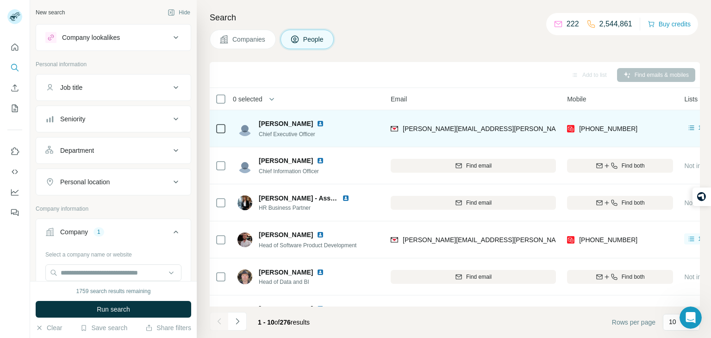
drag, startPoint x: 316, startPoint y: 122, endPoint x: 259, endPoint y: 124, distance: 57.4
click at [259, 124] on span "[PERSON_NAME]" at bounding box center [286, 123] width 54 height 9
copy span "[PERSON_NAME]"
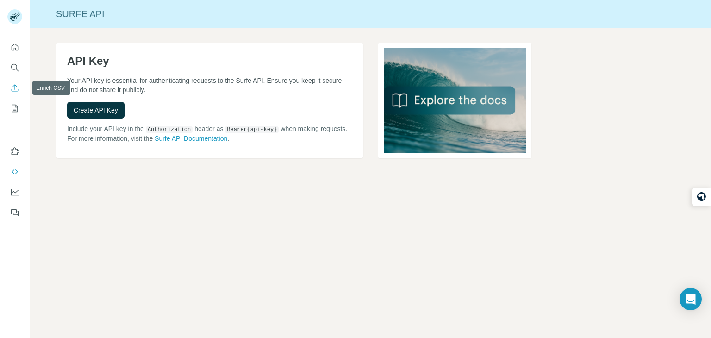
click at [15, 87] on icon "Enrich CSV" at bounding box center [14, 87] width 9 height 9
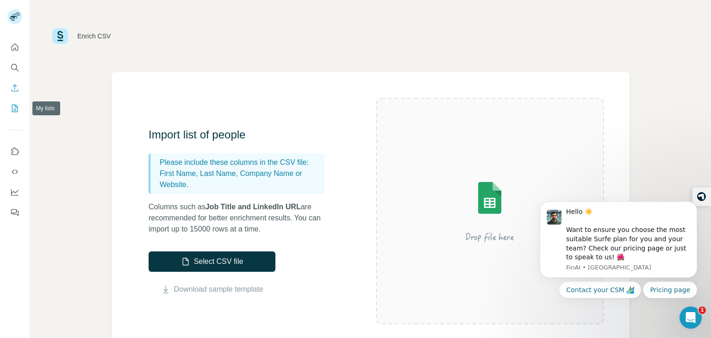
click at [9, 113] on button "My lists" at bounding box center [14, 108] width 15 height 17
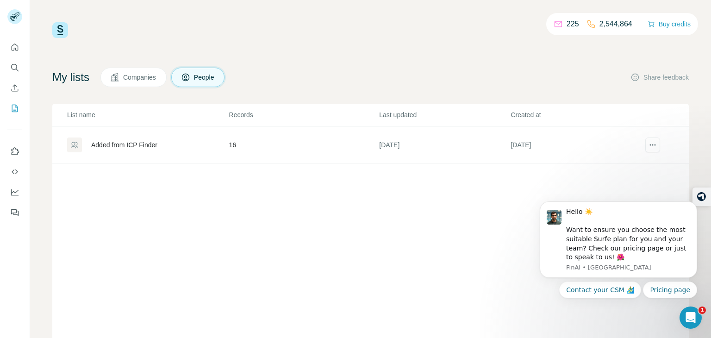
click at [164, 143] on div "Added from ICP Finder" at bounding box center [147, 145] width 161 height 15
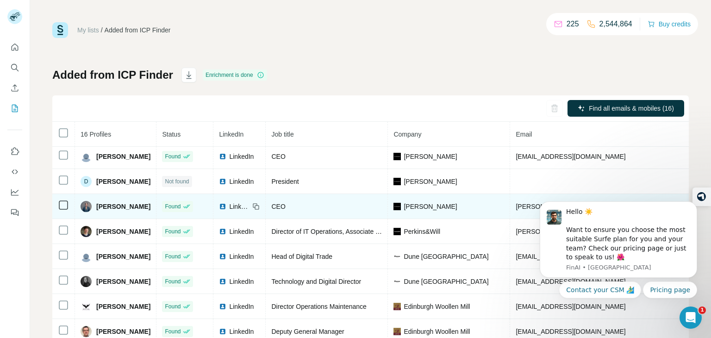
scroll to position [3, 0]
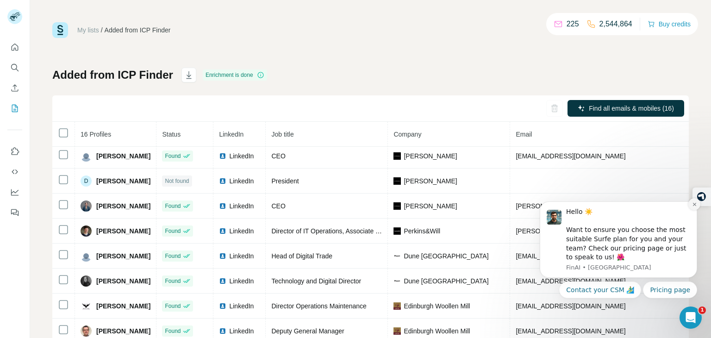
click at [695, 205] on icon "Dismiss notification" at bounding box center [694, 204] width 5 height 5
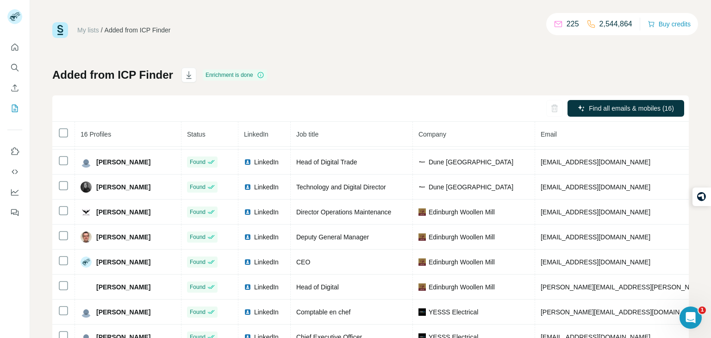
scroll to position [100, 0]
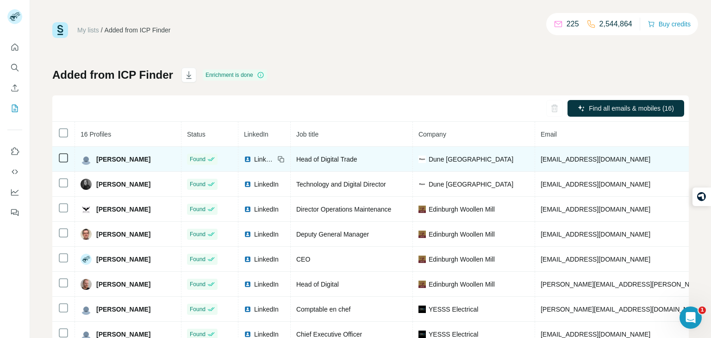
click at [519, 161] on div "Dune London" at bounding box center [474, 159] width 111 height 9
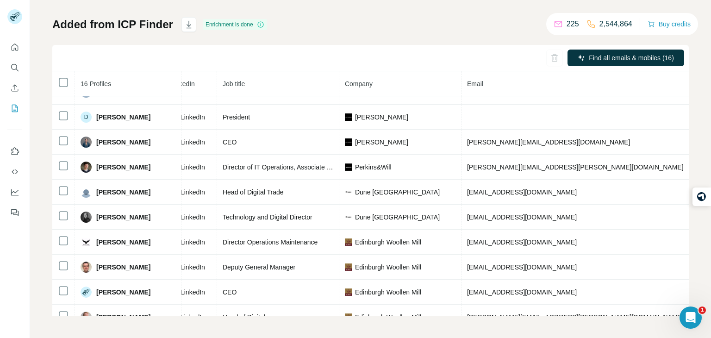
scroll to position [16, 74]
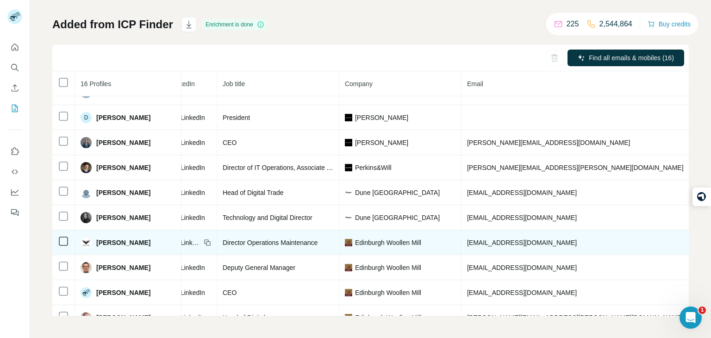
drag, startPoint x: 631, startPoint y: 241, endPoint x: 576, endPoint y: 244, distance: 54.7
click at [690, 244] on td "+447766221949" at bounding box center [725, 242] width 70 height 25
copy span "+447766221949"
click at [111, 243] on span "Mark Hebditch" at bounding box center [123, 242] width 54 height 9
drag, startPoint x: 428, startPoint y: 244, endPoint x: 354, endPoint y: 243, distance: 74.1
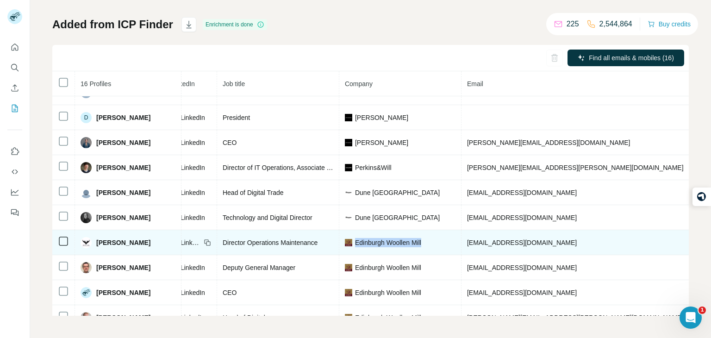
click at [354, 243] on div "Edinburgh Woollen Mill" at bounding box center [400, 242] width 111 height 9
copy span "Edinburgh Woollen Mill"
click at [438, 250] on td "Edinburgh Woollen Mill" at bounding box center [400, 242] width 122 height 25
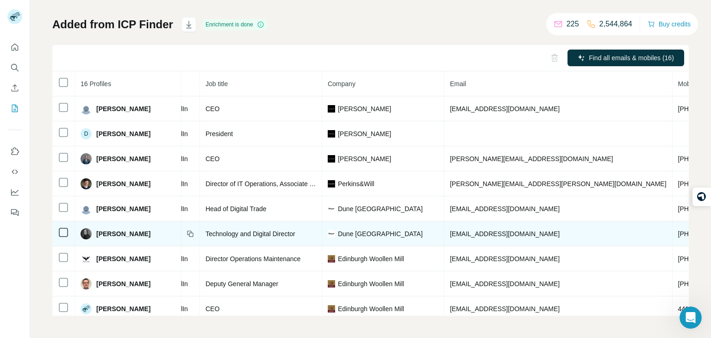
scroll to position [0, 0]
